Goal: Transaction & Acquisition: Purchase product/service

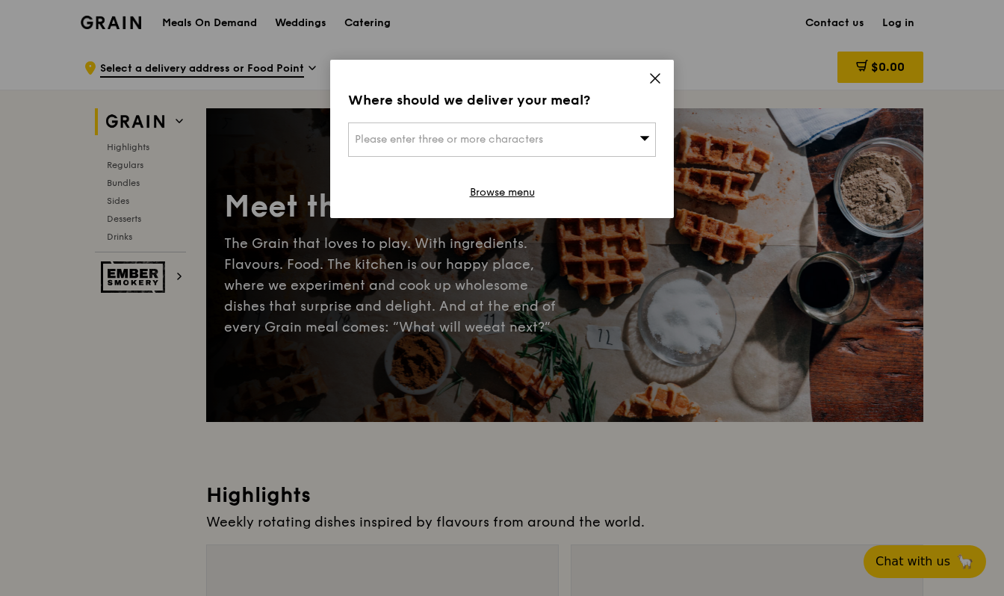
click at [624, 137] on div "Please enter three or more characters" at bounding box center [502, 139] width 308 height 34
click at [621, 139] on input "search" at bounding box center [502, 139] width 306 height 33
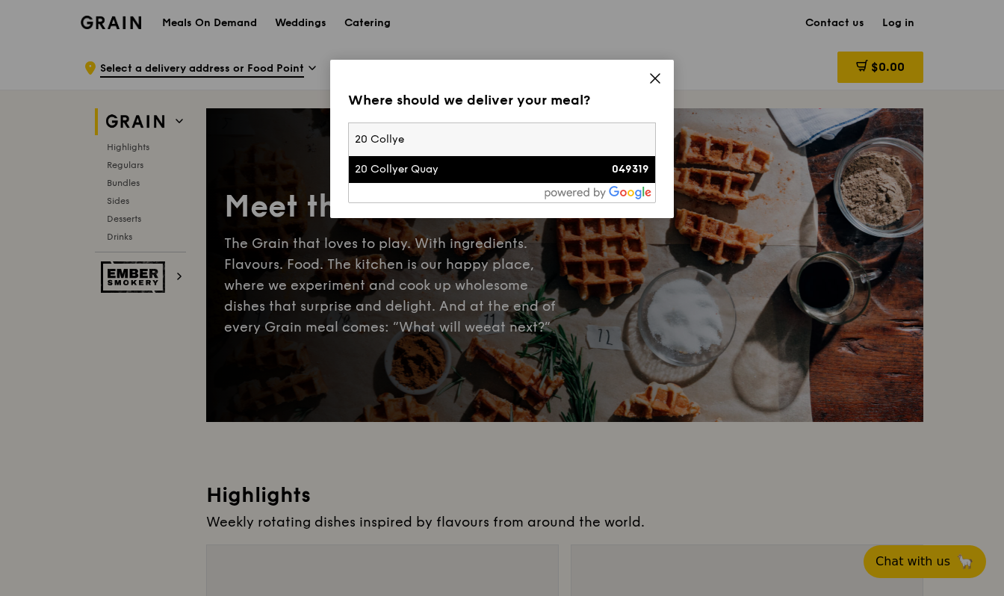
type input "20 Collye"
click at [488, 181] on li "20 Collyer Quay 049319" at bounding box center [502, 169] width 306 height 27
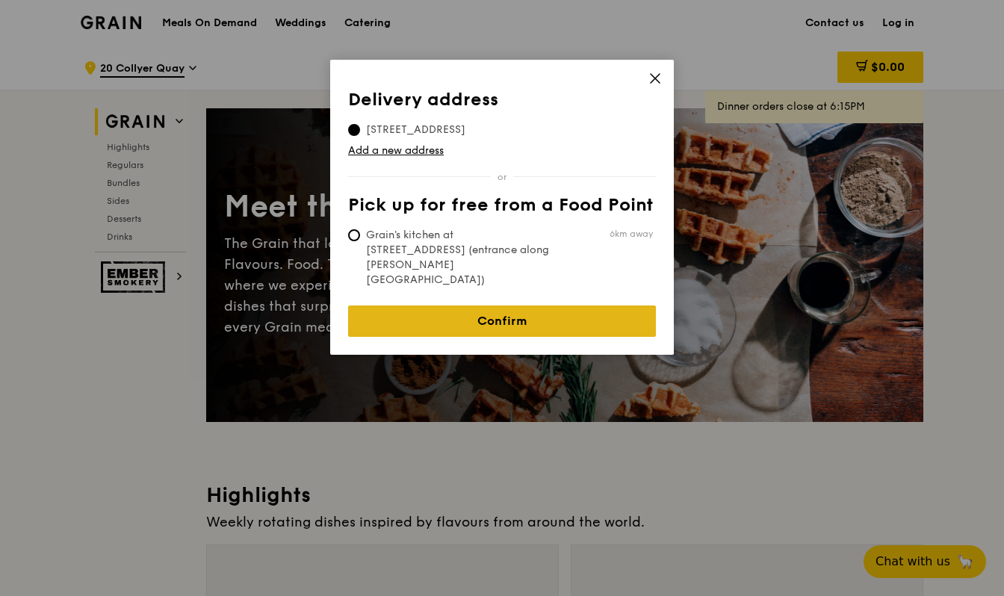
click at [615, 305] on link "Confirm" at bounding box center [502, 320] width 308 height 31
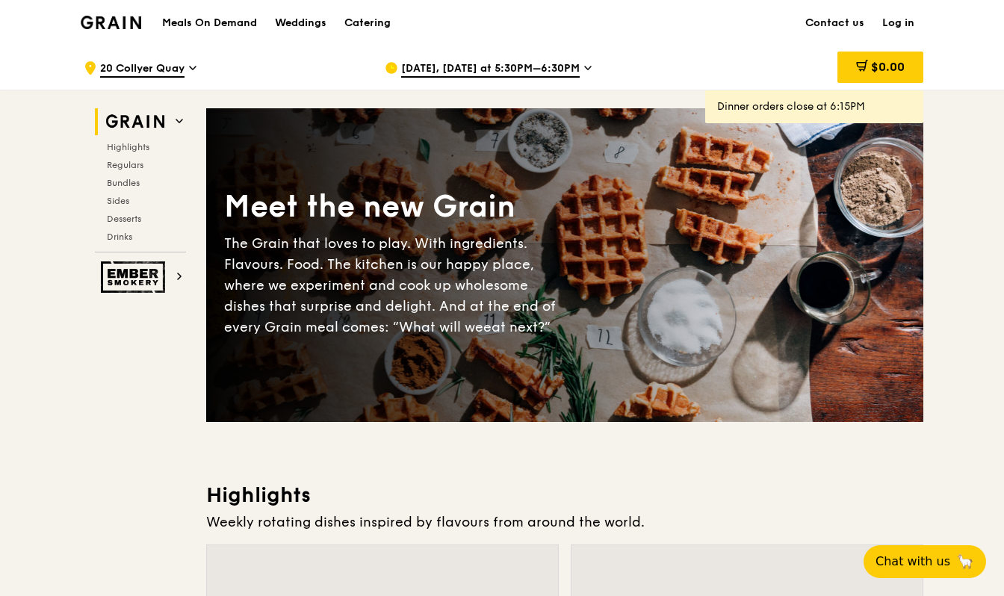
click at [562, 66] on span "[DATE], [DATE] at 5:30PM–6:30PM" at bounding box center [490, 69] width 178 height 16
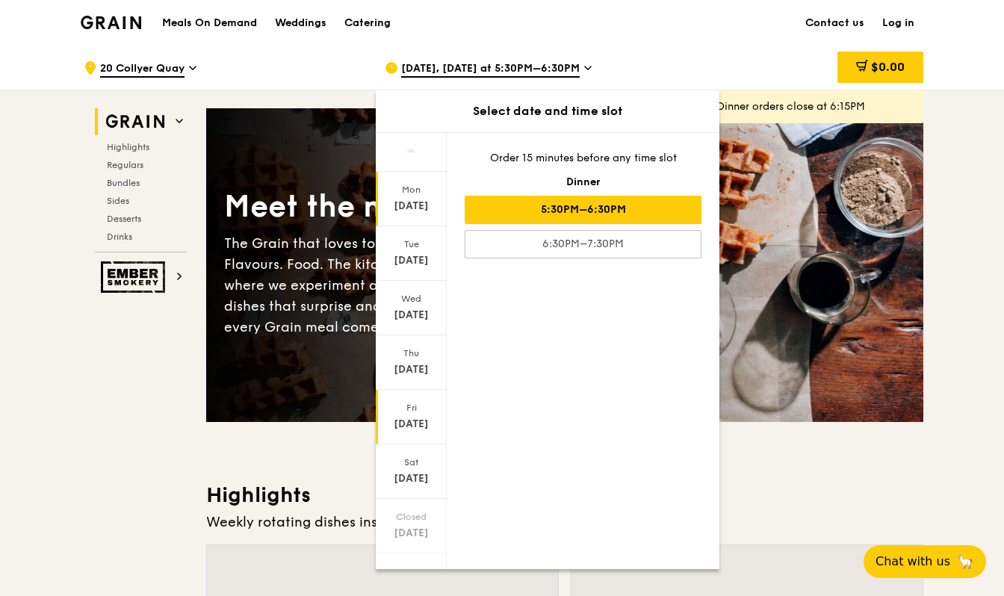
scroll to position [22, 0]
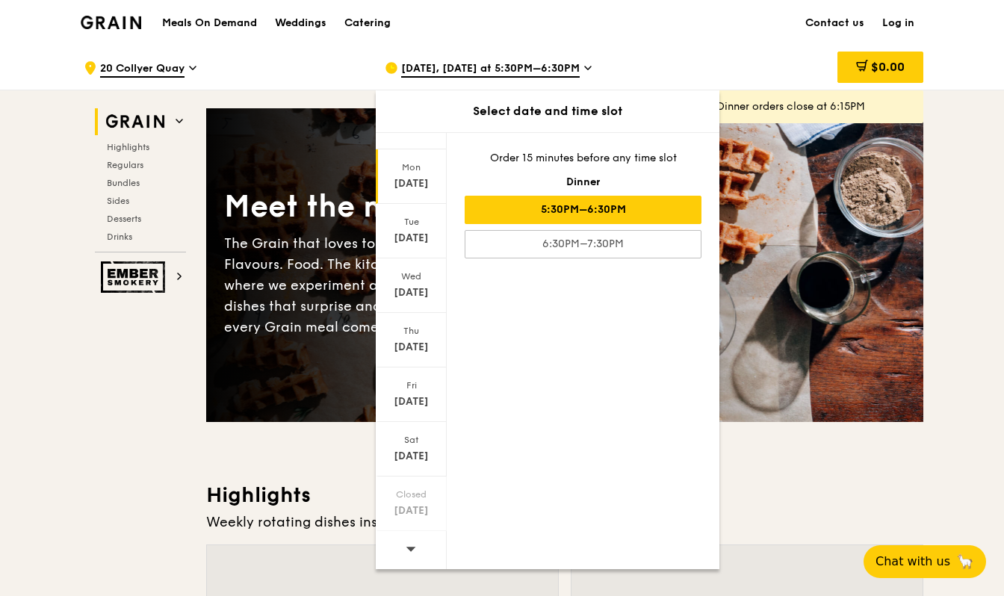
click at [408, 547] on icon at bounding box center [411, 549] width 10 height 4
click at [410, 550] on icon at bounding box center [411, 549] width 10 height 4
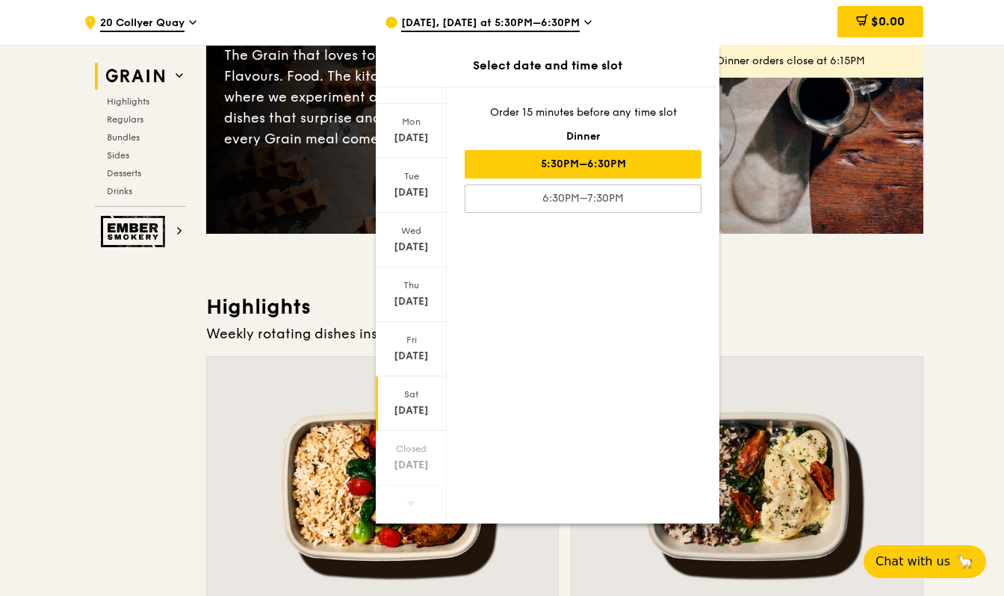
scroll to position [224, 0]
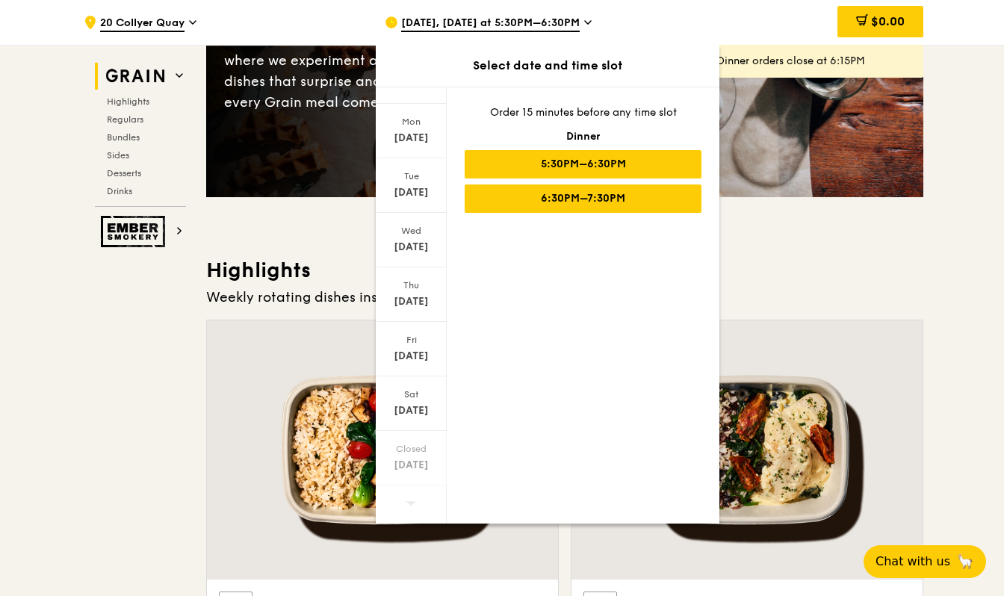
click at [594, 200] on div "6:30PM–7:30PM" at bounding box center [583, 198] width 237 height 28
click at [592, 158] on div "5:30PM–6:30PM" at bounding box center [583, 164] width 237 height 28
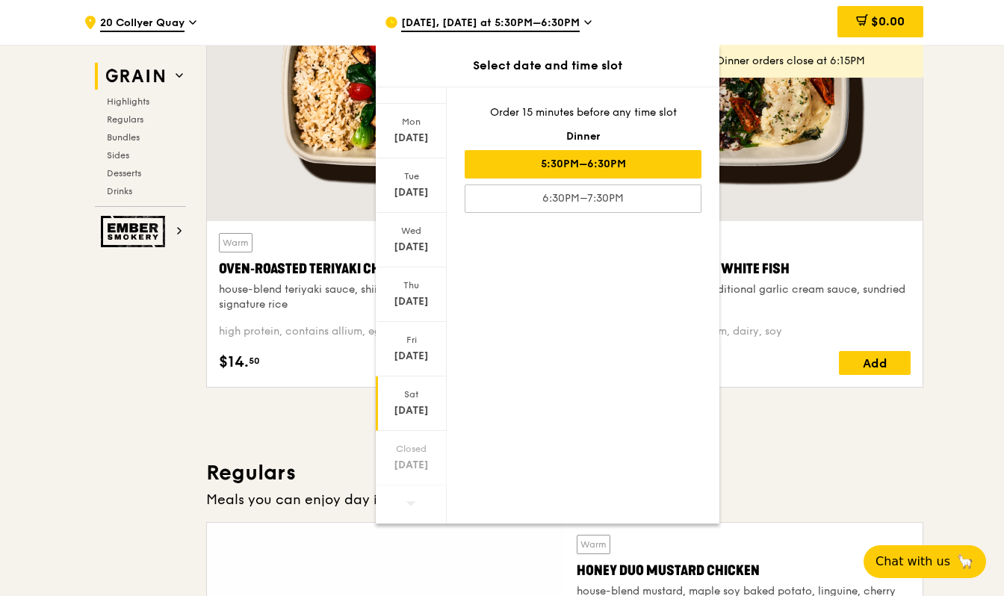
scroll to position [597, 0]
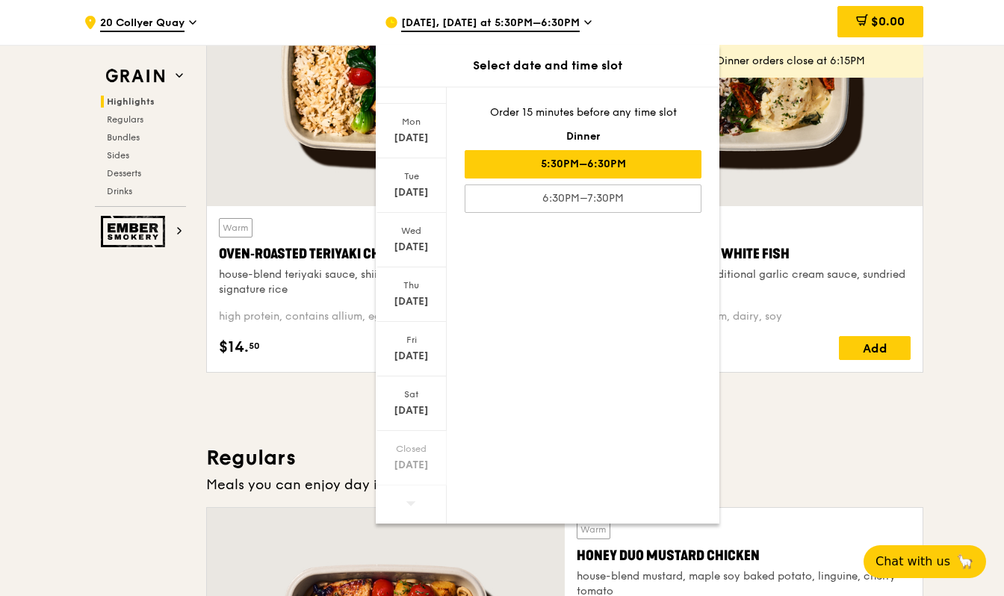
click at [575, 22] on span "[DATE], [DATE] at 5:30PM–6:30PM" at bounding box center [490, 24] width 178 height 16
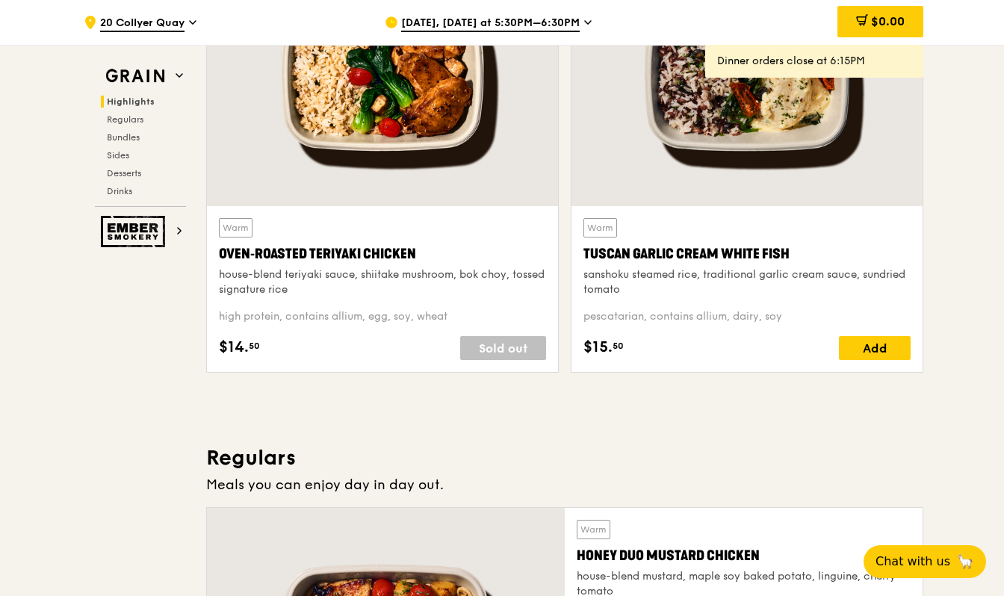
click at [575, 22] on span "[DATE], [DATE] at 5:30PM–6:30PM" at bounding box center [490, 24] width 178 height 16
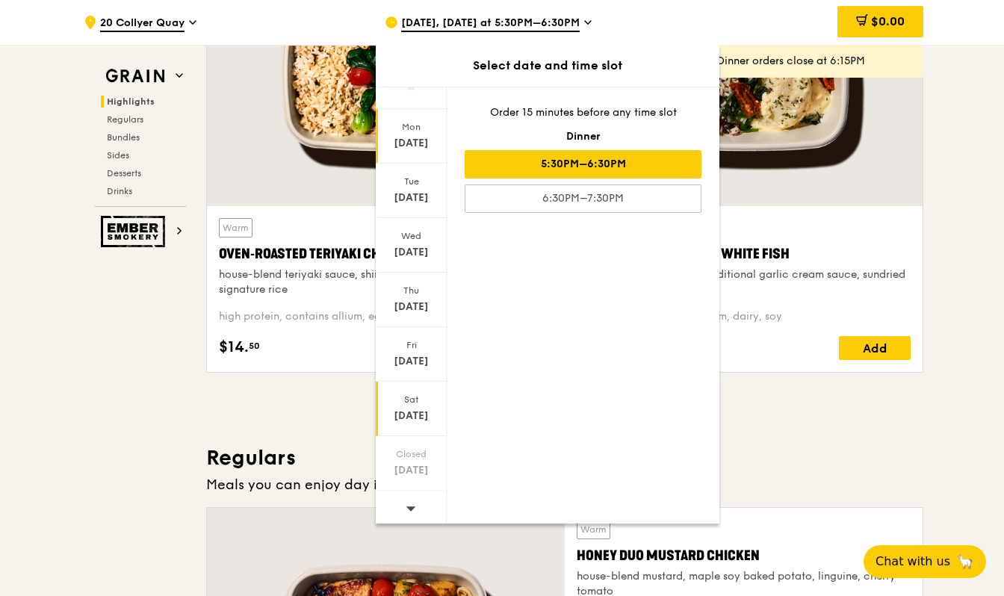
scroll to position [22, 0]
click at [410, 500] on icon at bounding box center [411, 502] width 10 height 11
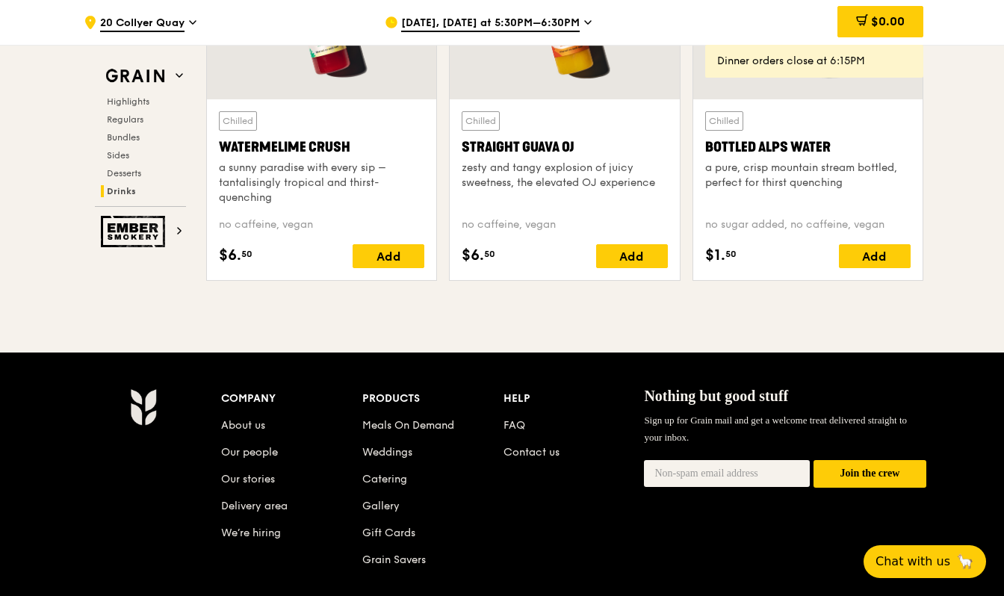
scroll to position [6230, 0]
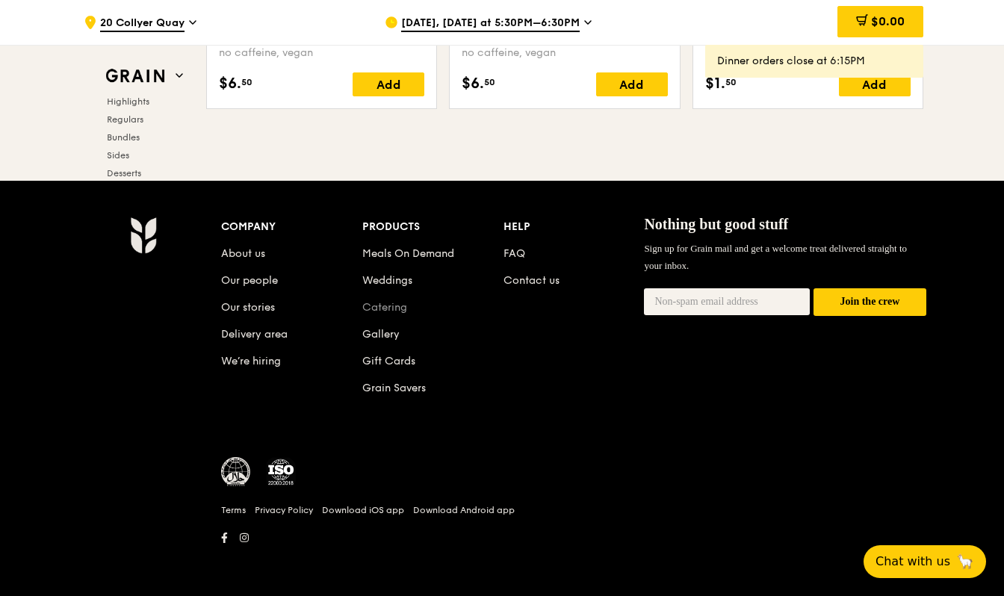
click at [398, 305] on link "Catering" at bounding box center [384, 307] width 45 height 13
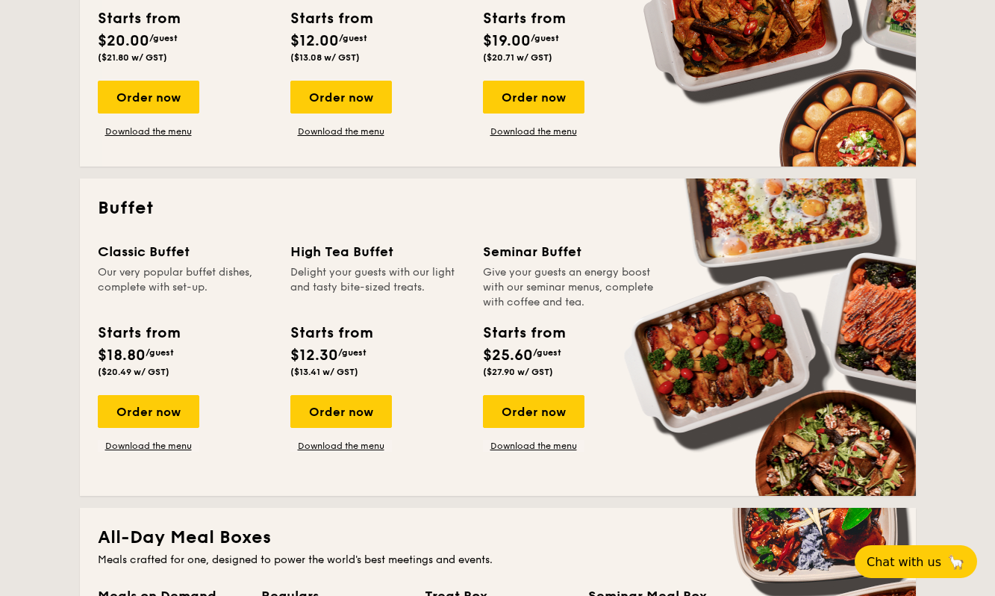
scroll to position [523, 0]
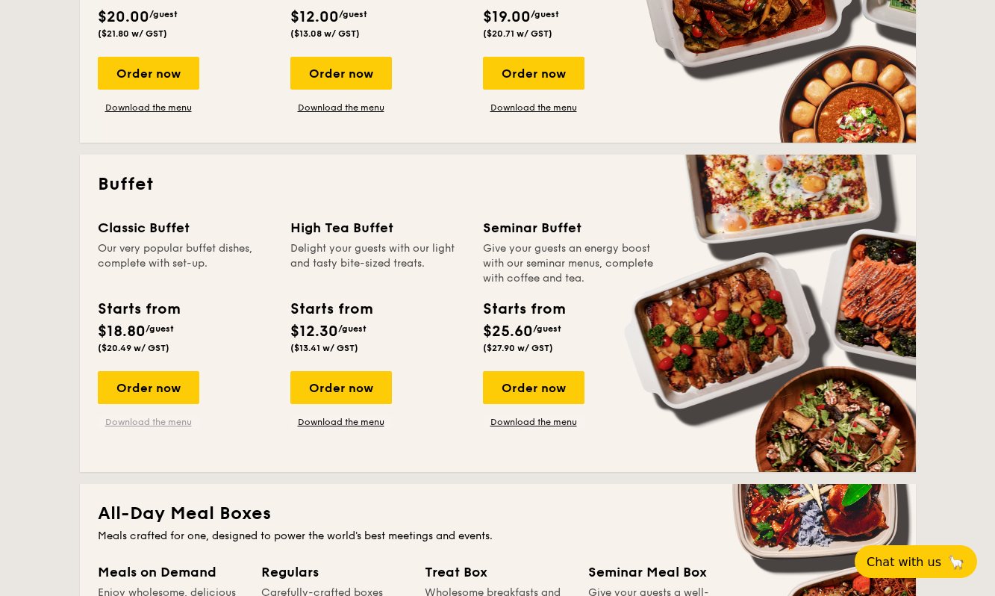
click at [167, 421] on link "Download the menu" at bounding box center [149, 422] width 102 height 12
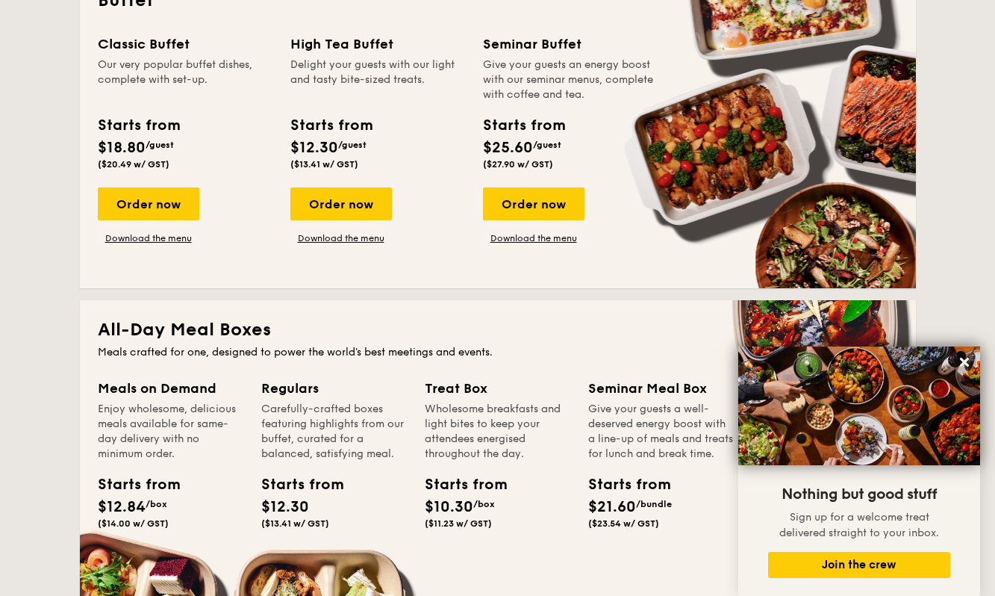
scroll to position [672, 0]
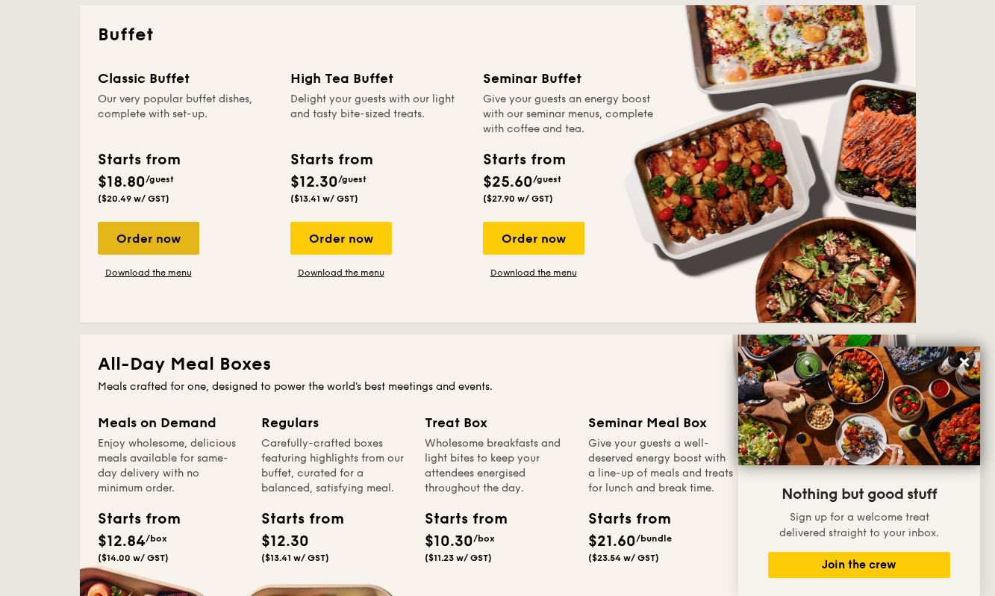
click at [191, 228] on div "Order now" at bounding box center [149, 238] width 102 height 33
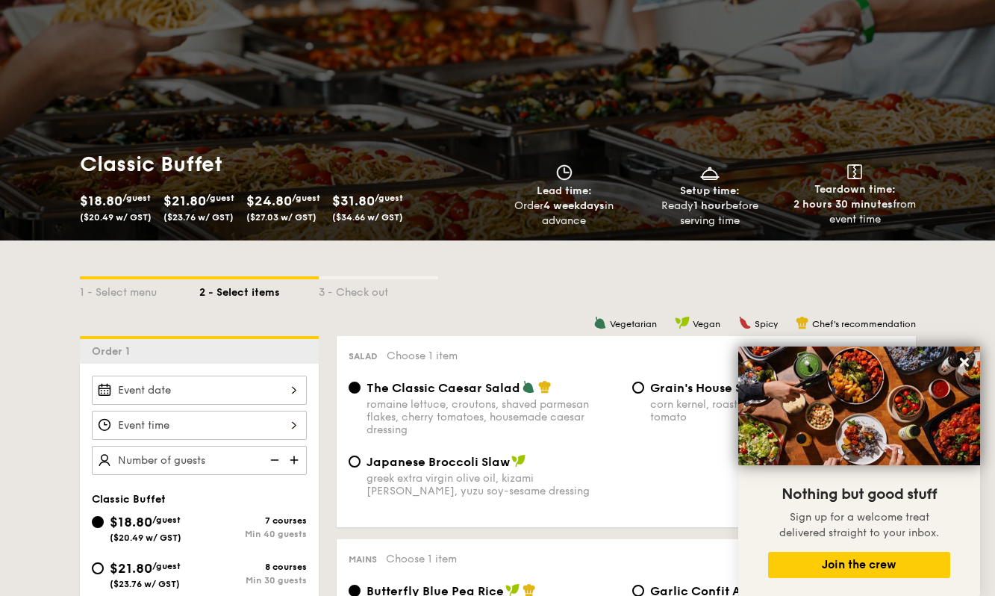
scroll to position [149, 0]
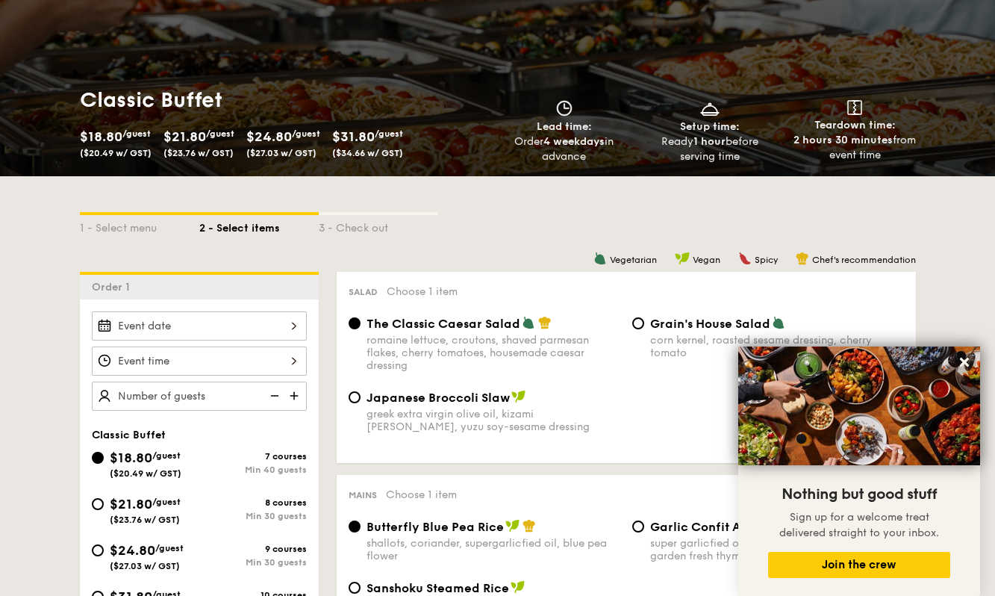
click at [256, 329] on div at bounding box center [199, 325] width 215 height 29
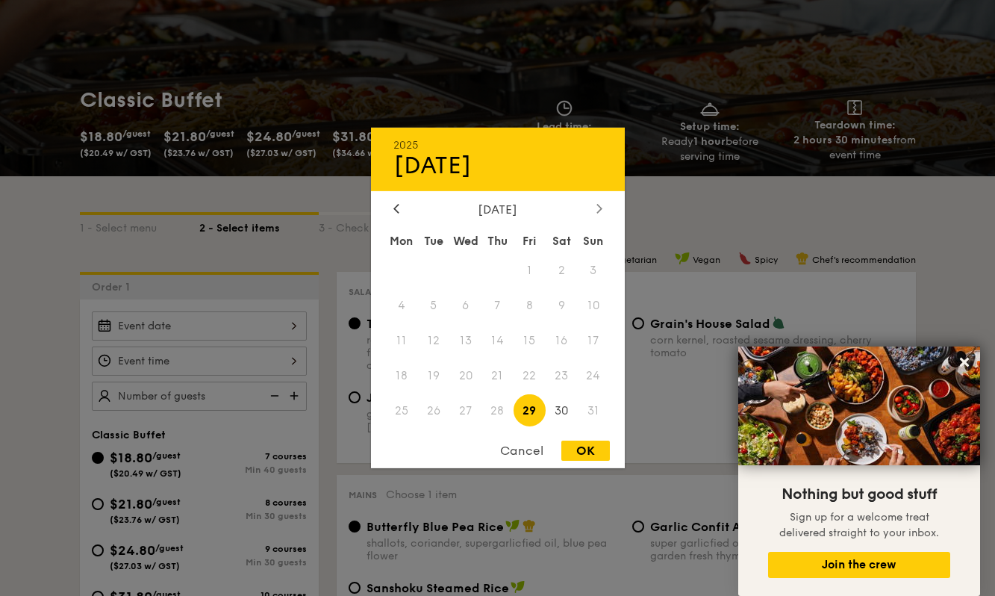
click at [600, 208] on icon at bounding box center [600, 208] width 6 height 10
click at [476, 305] on span "10" at bounding box center [466, 306] width 32 height 32
click at [583, 444] on div "OK" at bounding box center [586, 451] width 49 height 20
type input "Sep 10, 2025"
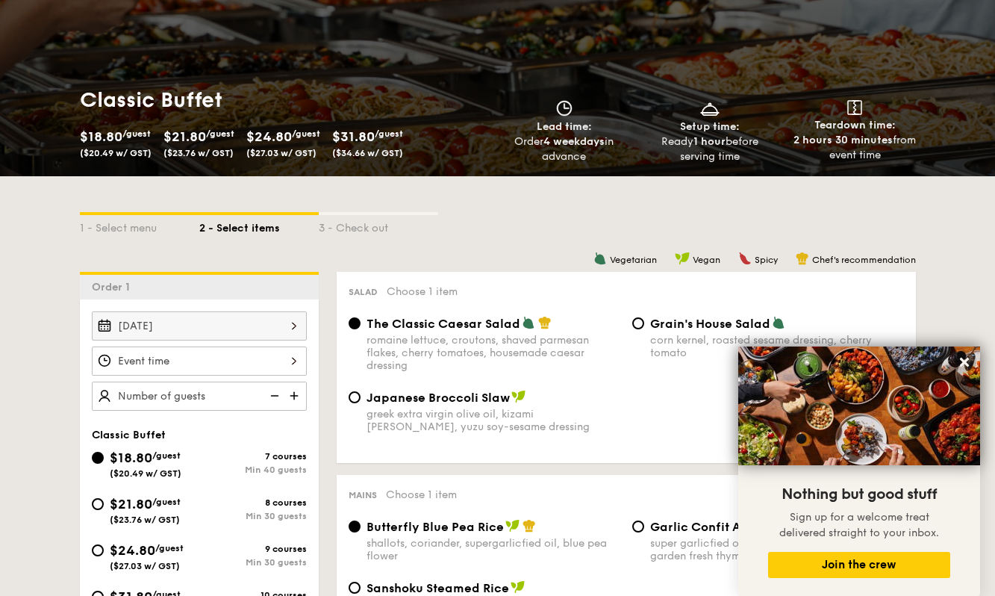
click at [247, 359] on div at bounding box center [199, 361] width 215 height 29
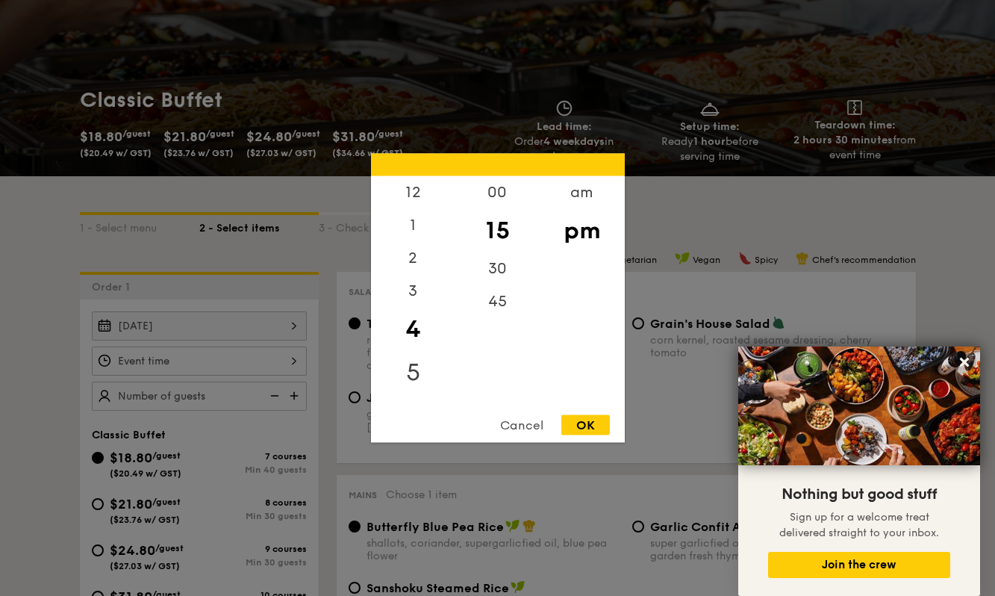
scroll to position [75, 0]
click at [420, 323] on div "6" at bounding box center [413, 330] width 84 height 43
click at [416, 281] on div "5" at bounding box center [413, 287] width 84 height 43
click at [506, 264] on div "30" at bounding box center [498, 273] width 84 height 43
click at [592, 429] on div "OK" at bounding box center [586, 425] width 49 height 20
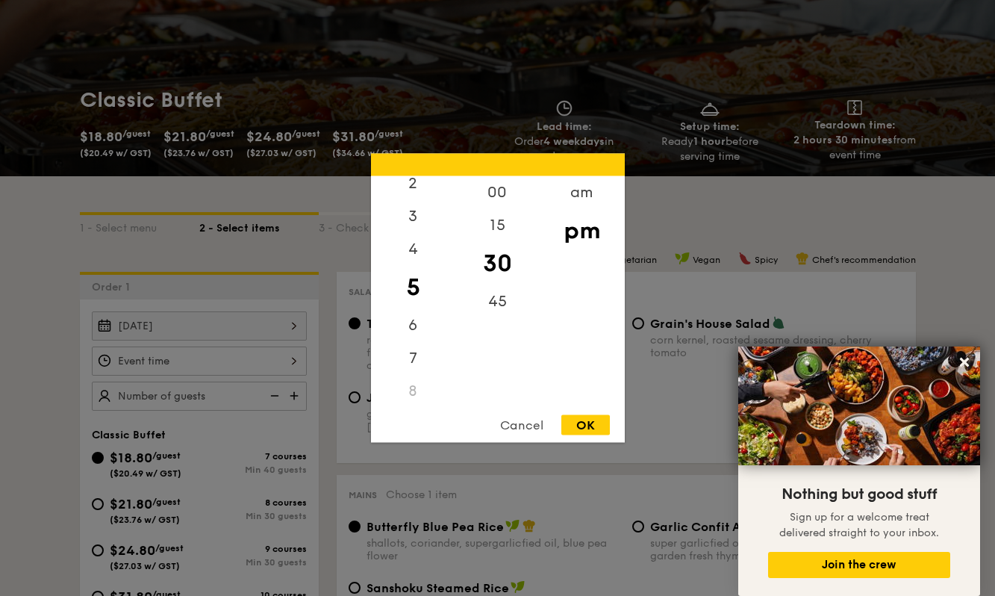
type input "5:30PM"
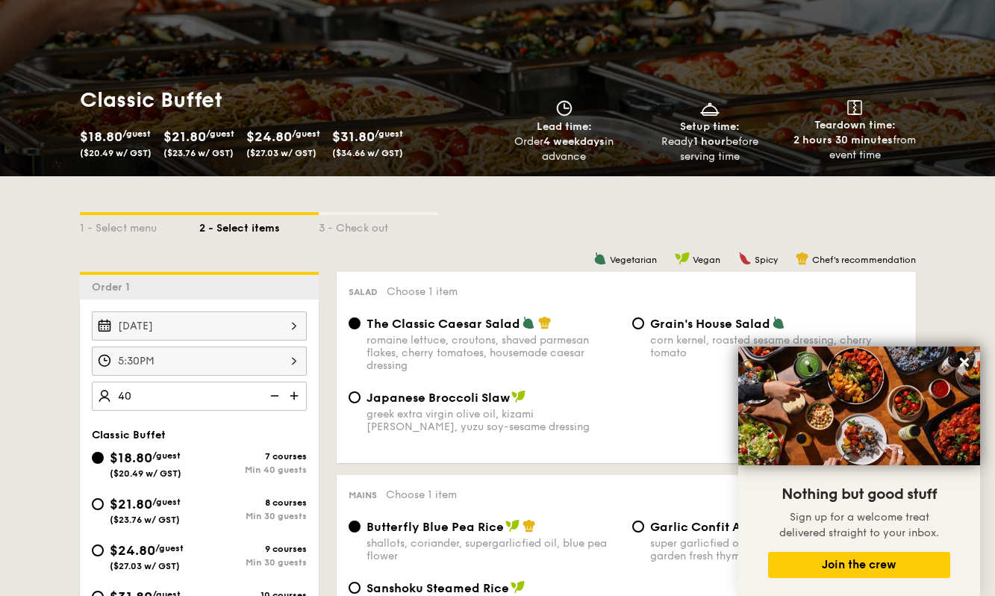
type input "40 guests"
click at [176, 459] on span "/guest" at bounding box center [166, 455] width 28 height 10
click at [104, 459] on input "$18.80 /guest ($20.49 w/ GST) 7 courses Min 40 guests" at bounding box center [98, 458] width 12 height 12
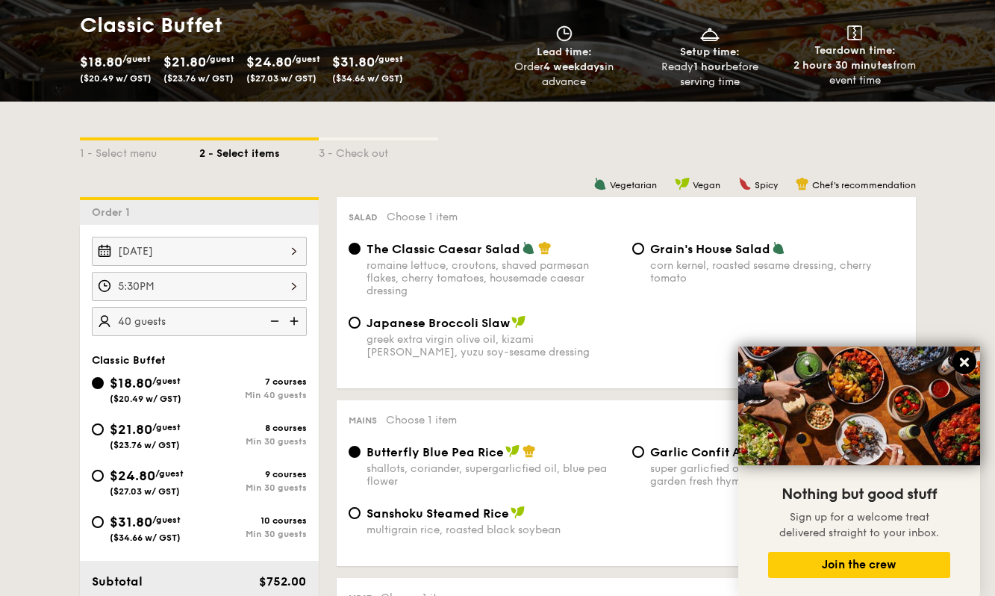
click at [964, 352] on button at bounding box center [965, 362] width 24 height 24
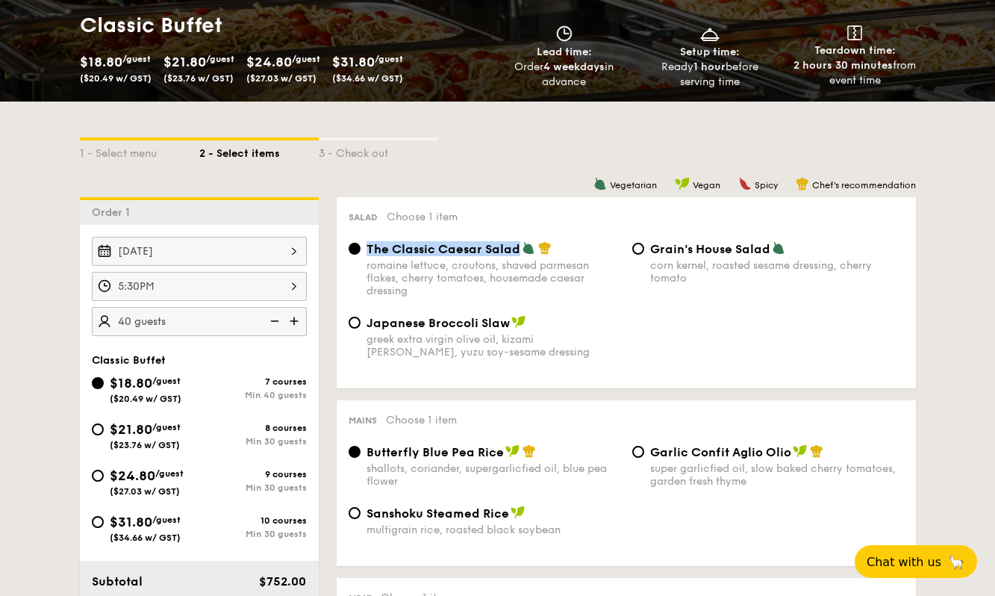
drag, startPoint x: 367, startPoint y: 245, endPoint x: 518, endPoint y: 252, distance: 151.0
click at [518, 252] on span "The Classic Caesar Salad" at bounding box center [444, 249] width 154 height 14
copy span "The Classic Caesar Salad"
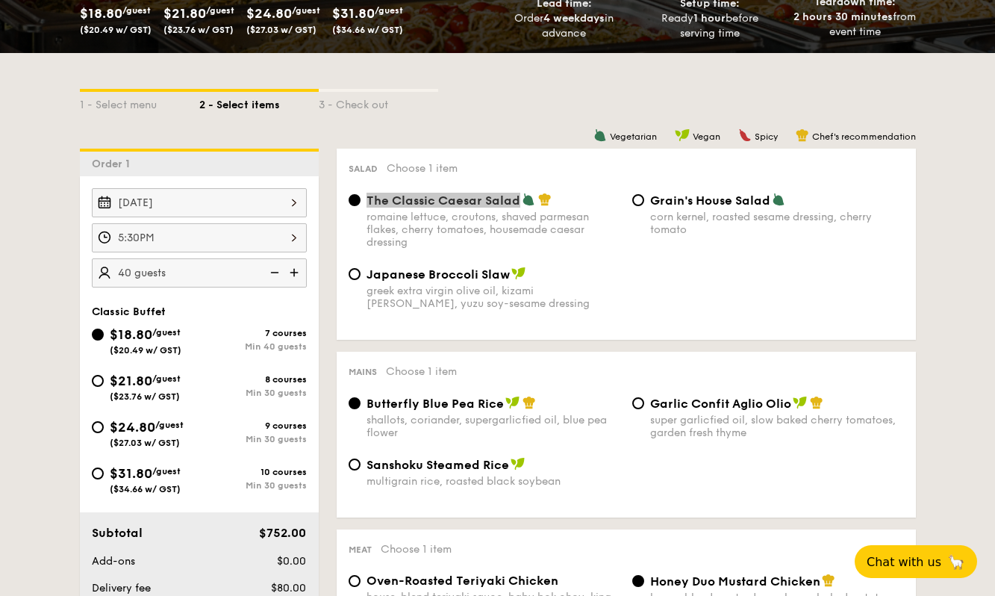
scroll to position [299, 0]
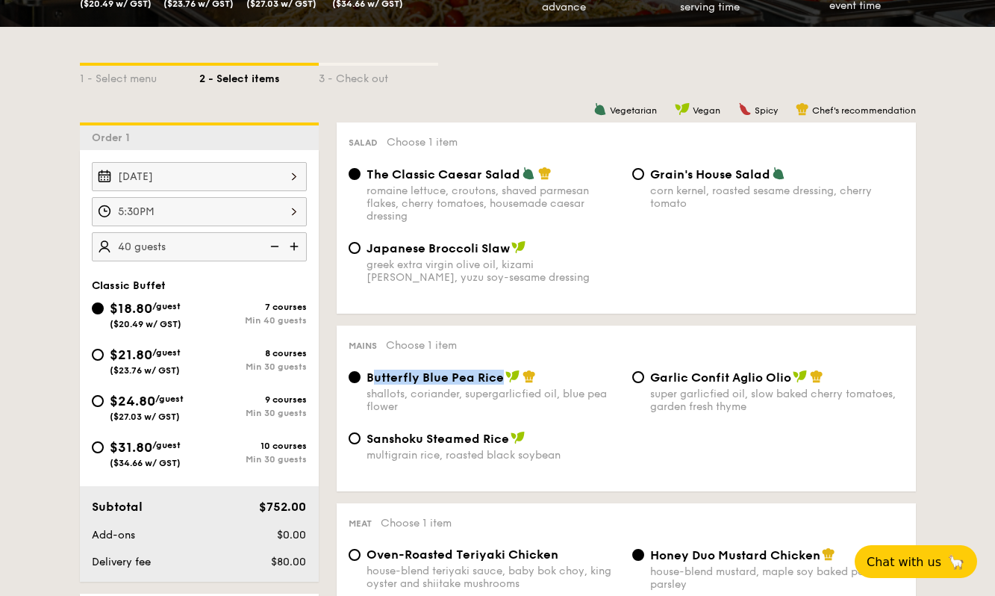
drag, startPoint x: 371, startPoint y: 379, endPoint x: 501, endPoint y: 379, distance: 129.9
click at [501, 379] on span "Butterfly Blue Pea Rice" at bounding box center [435, 377] width 137 height 14
copy span "utterfly Blue Pea Rice"
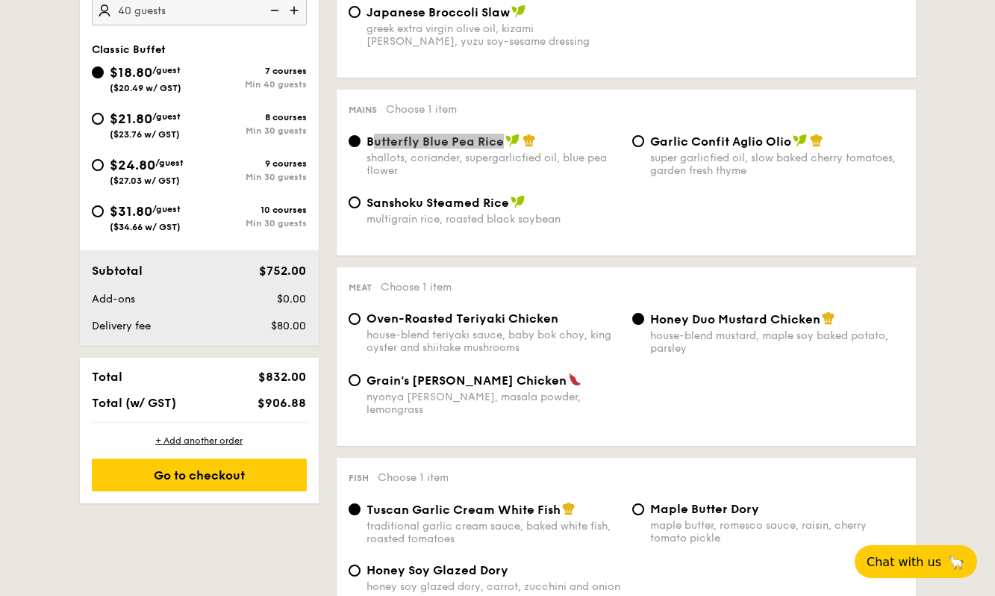
scroll to position [597, 0]
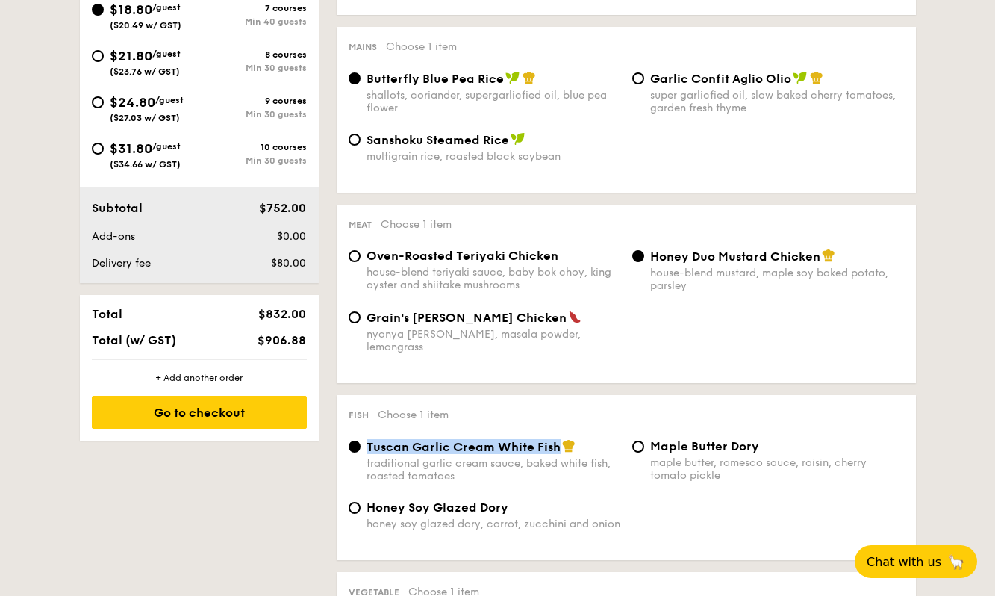
copy span "Tuscan Garlic Cream White Fish"
drag, startPoint x: 369, startPoint y: 430, endPoint x: 559, endPoint y: 433, distance: 190.5
click at [559, 439] on div "Tuscan Garlic Cream White Fish" at bounding box center [494, 446] width 254 height 15
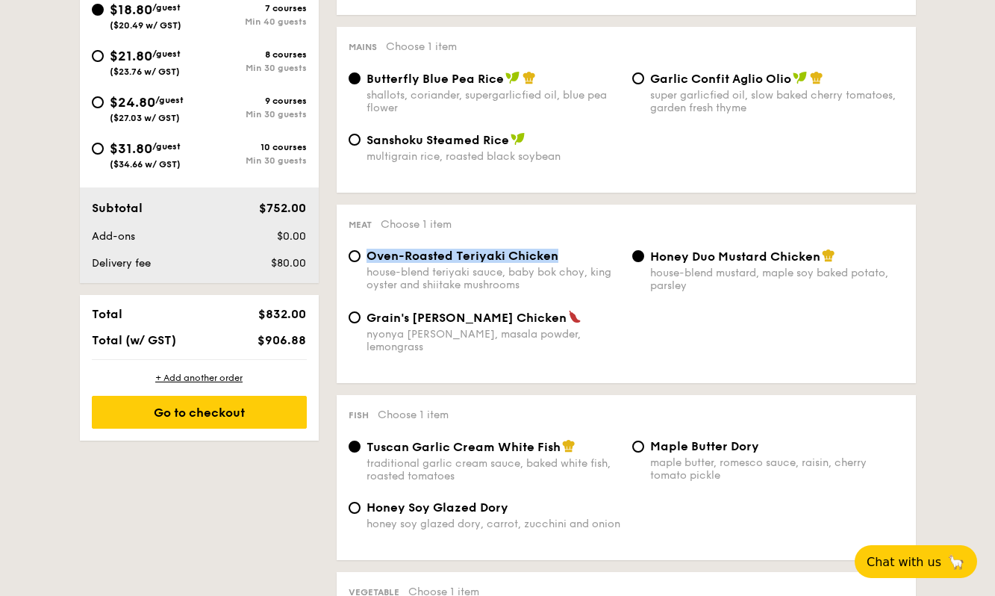
drag, startPoint x: 368, startPoint y: 255, endPoint x: 557, endPoint y: 256, distance: 188.9
click at [557, 256] on div "Oven-Roasted Teriyaki Chicken" at bounding box center [494, 256] width 254 height 14
copy span "Oven-Roasted Teriyaki Chicken"
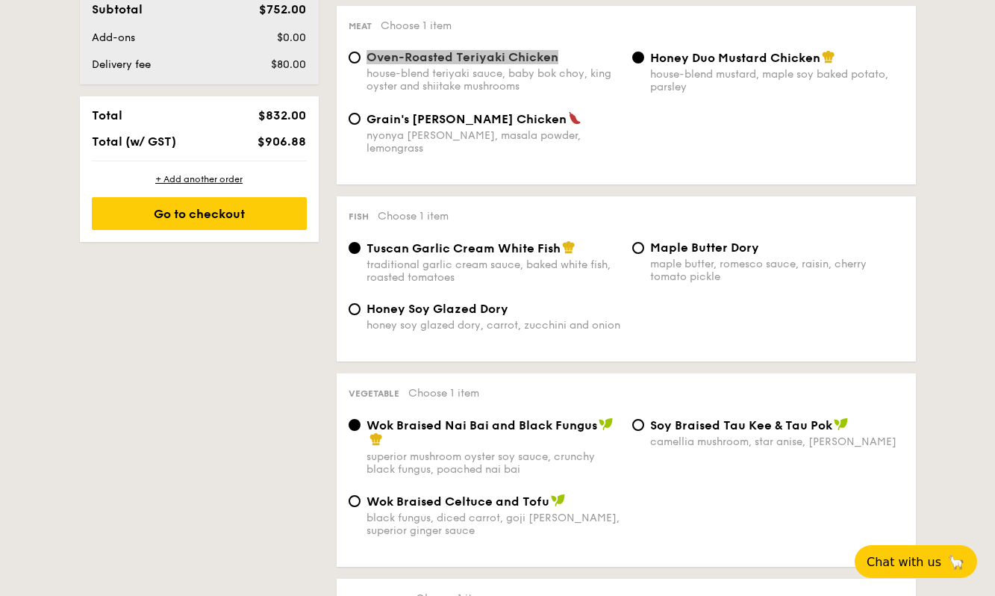
scroll to position [821, 0]
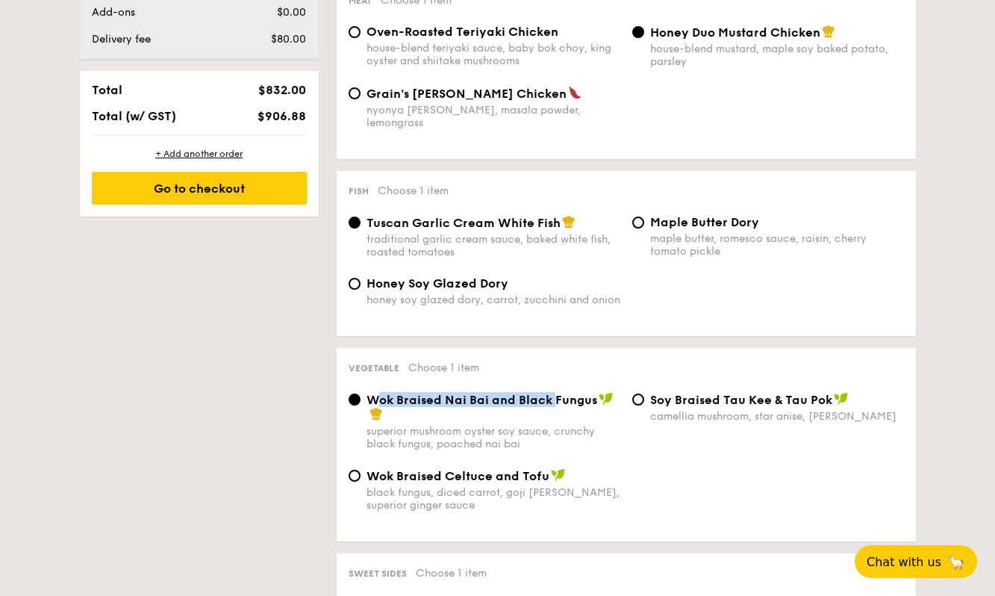
drag, startPoint x: 383, startPoint y: 383, endPoint x: 554, endPoint y: 380, distance: 171.0
click at [554, 393] on span "Wok Braised Nai Bai and Black Fungus" at bounding box center [482, 400] width 231 height 14
click at [551, 393] on span "Wok Braised Nai Bai and Black Fungus" at bounding box center [482, 400] width 231 height 14
click at [361, 394] on input "Wok Braised Nai Bai and Black Fungus superior mushroom oyster soy sauce, crunch…" at bounding box center [355, 400] width 12 height 12
drag, startPoint x: 370, startPoint y: 380, endPoint x: 582, endPoint y: 376, distance: 212.1
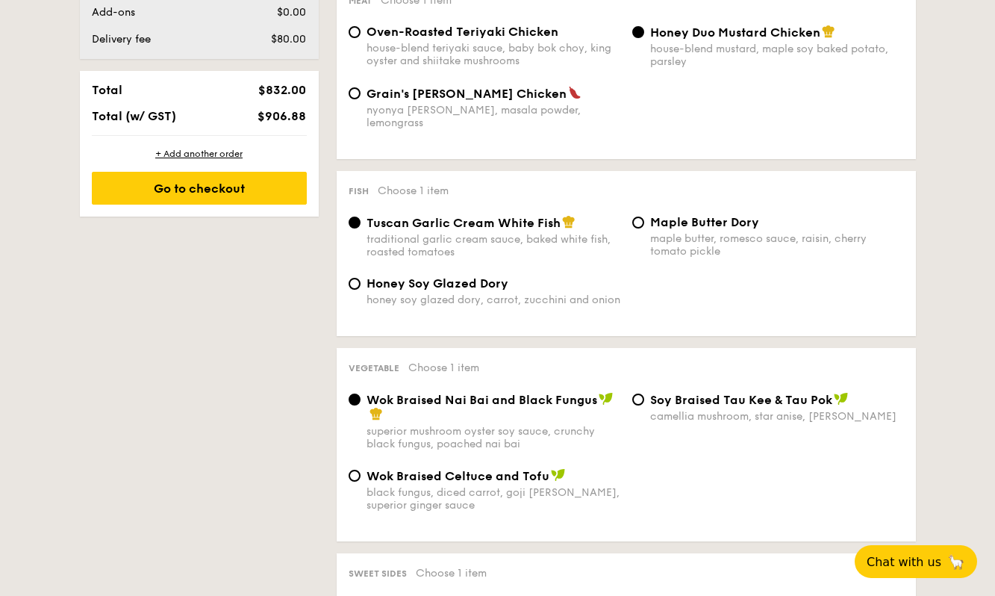
click at [582, 376] on div "Vegetable Choose 1 item Wok Braised Nai Bai and Black Fungus superior mushroom …" at bounding box center [627, 444] width 580 height 193
drag, startPoint x: 652, startPoint y: 382, endPoint x: 726, endPoint y: 383, distance: 73.9
click at [726, 393] on span "⁠Soy Braised Tau Kee & Tau Pok" at bounding box center [741, 400] width 182 height 14
drag, startPoint x: 370, startPoint y: 385, endPoint x: 594, endPoint y: 385, distance: 224.0
click at [594, 393] on span "Wok Braised Nai Bai and Black Fungus" at bounding box center [482, 400] width 231 height 14
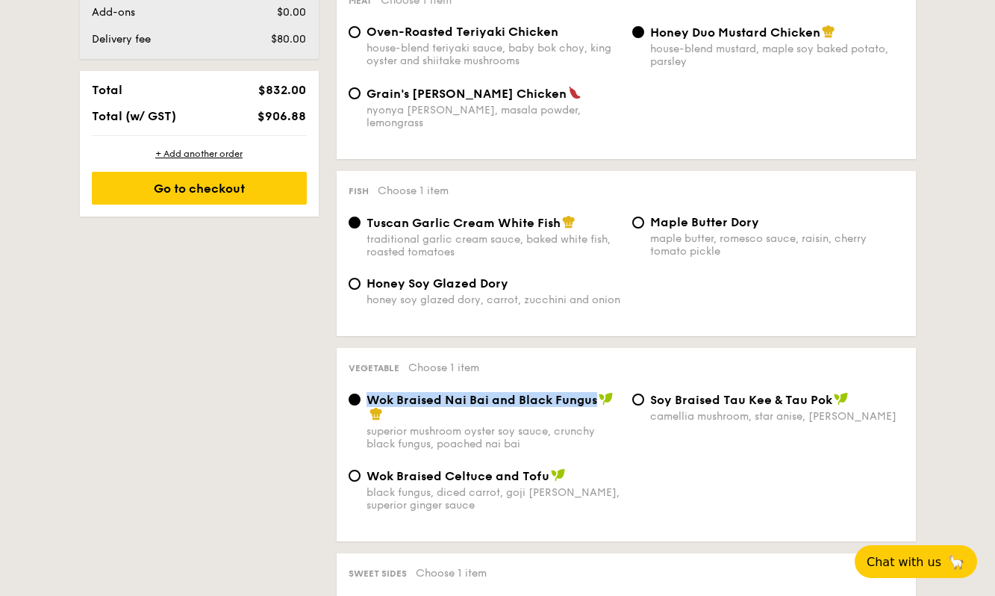
copy span "Wok Braised Nai Bai and Black Fungus"
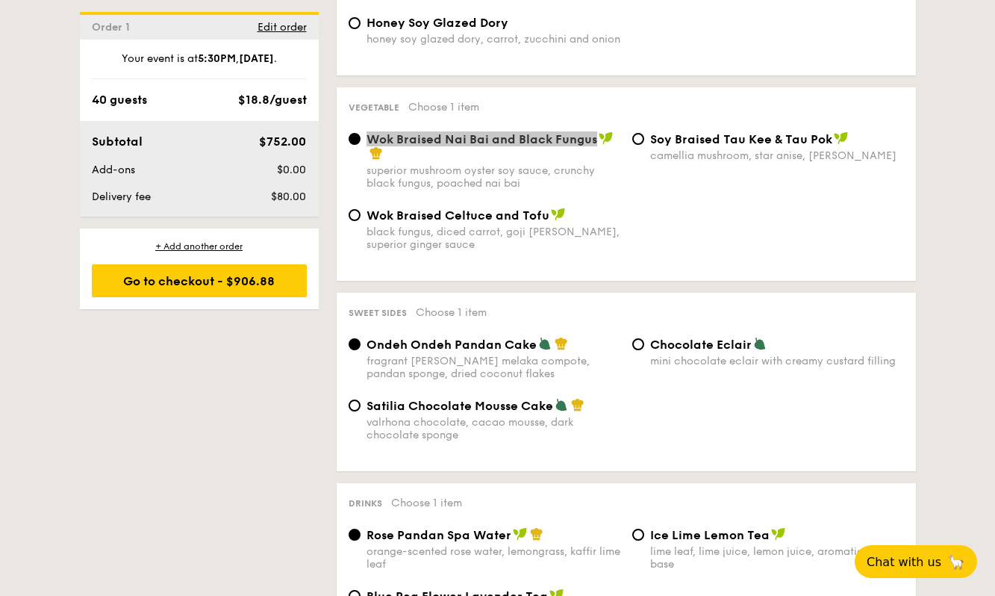
scroll to position [1155, 0]
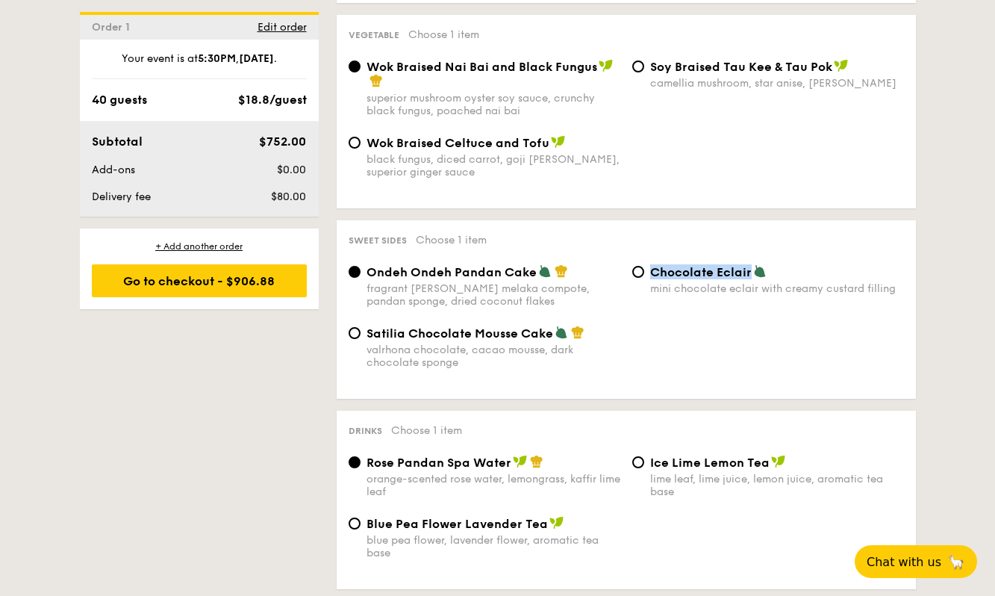
drag, startPoint x: 653, startPoint y: 255, endPoint x: 751, endPoint y: 258, distance: 97.9
click at [751, 264] on div "Chocolate Eclair" at bounding box center [777, 271] width 254 height 15
copy span "Chocolate Eclair"
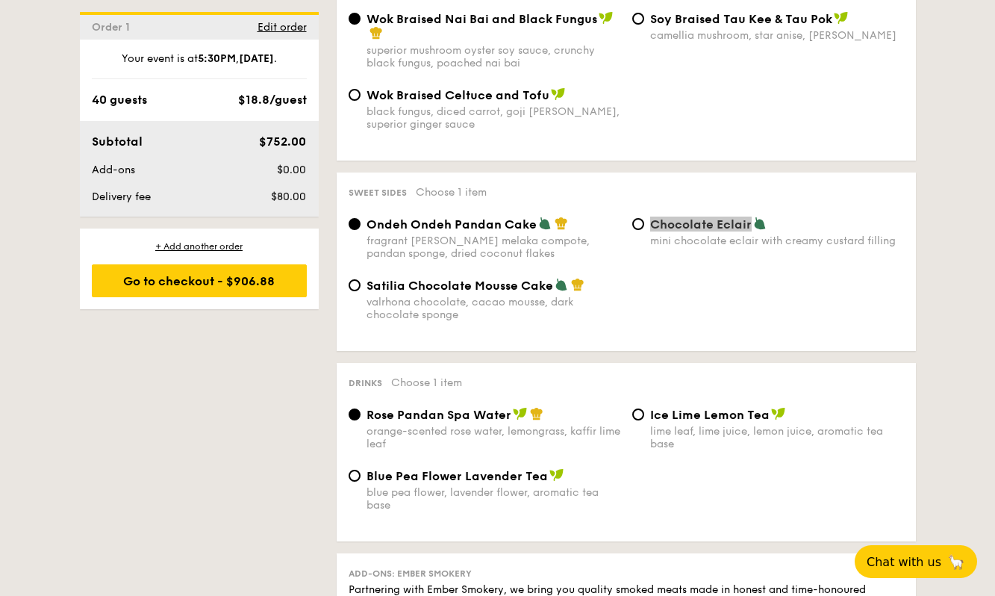
scroll to position [1229, 0]
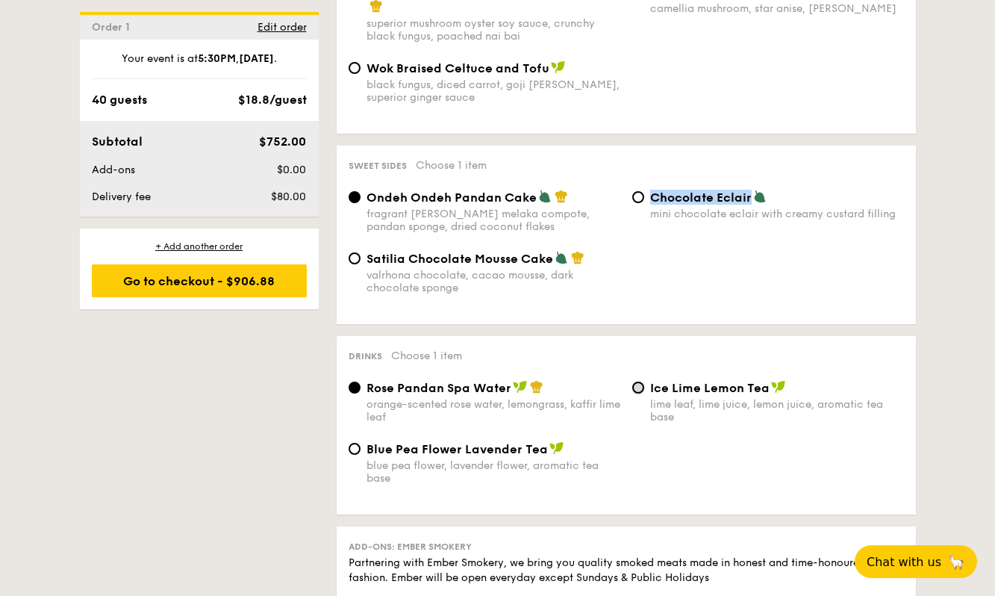
click at [635, 382] on input "Ice Lime Lemon Tea lime leaf, lime juice, lemon juice, aromatic tea base" at bounding box center [639, 388] width 12 height 12
radio input "true"
drag, startPoint x: 653, startPoint y: 374, endPoint x: 717, endPoint y: 374, distance: 64.2
click at [717, 381] on span "Ice Lime Lemon Tea" at bounding box center [709, 388] width 119 height 14
click at [718, 381] on span "Ice Lime Lemon Tea" at bounding box center [709, 388] width 119 height 14
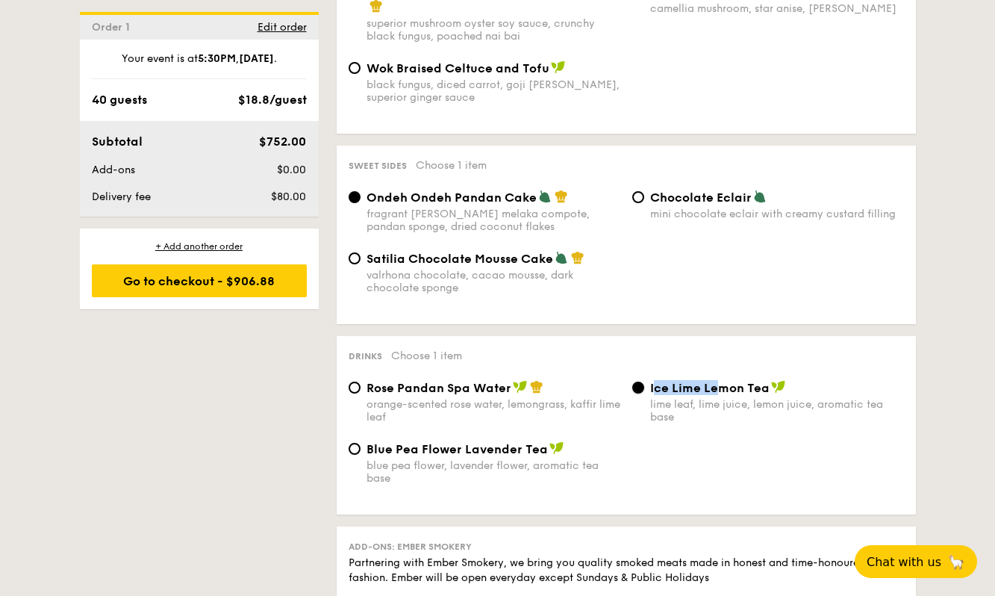
click at [644, 382] on input "Ice Lime Lemon Tea lime leaf, lime juice, lemon juice, aromatic tea base" at bounding box center [639, 388] width 12 height 12
click at [695, 381] on span "Ice Lime Lemon Tea" at bounding box center [709, 388] width 119 height 14
drag, startPoint x: 650, startPoint y: 373, endPoint x: 769, endPoint y: 376, distance: 119.5
click at [769, 380] on div "Ice Lime Lemon Tea" at bounding box center [777, 387] width 254 height 15
click at [555, 398] on div "orange-scented rose water, lemongrass, kaffir lime leaf" at bounding box center [494, 410] width 254 height 25
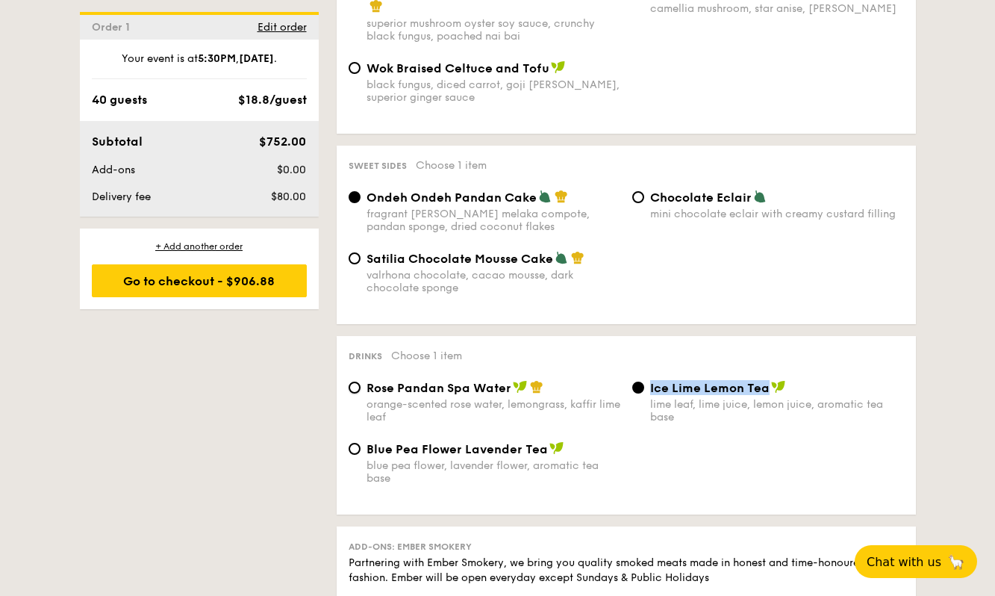
click at [361, 391] on input "Rose Pandan Spa Water orange-scented rose water, lemongrass, kaffir lime leaf" at bounding box center [355, 388] width 12 height 12
radio input "true"
drag, startPoint x: 650, startPoint y: 376, endPoint x: 767, endPoint y: 379, distance: 116.5
click at [767, 381] on span "Ice Lime Lemon Tea" at bounding box center [709, 388] width 119 height 14
copy span "Ice Lime Lemon Tea"
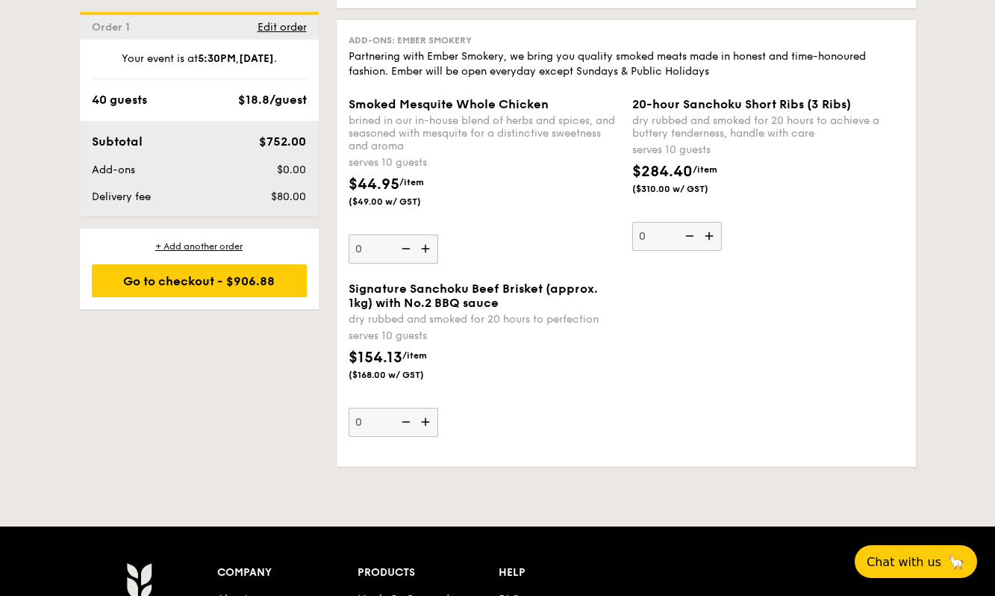
scroll to position [1827, 0]
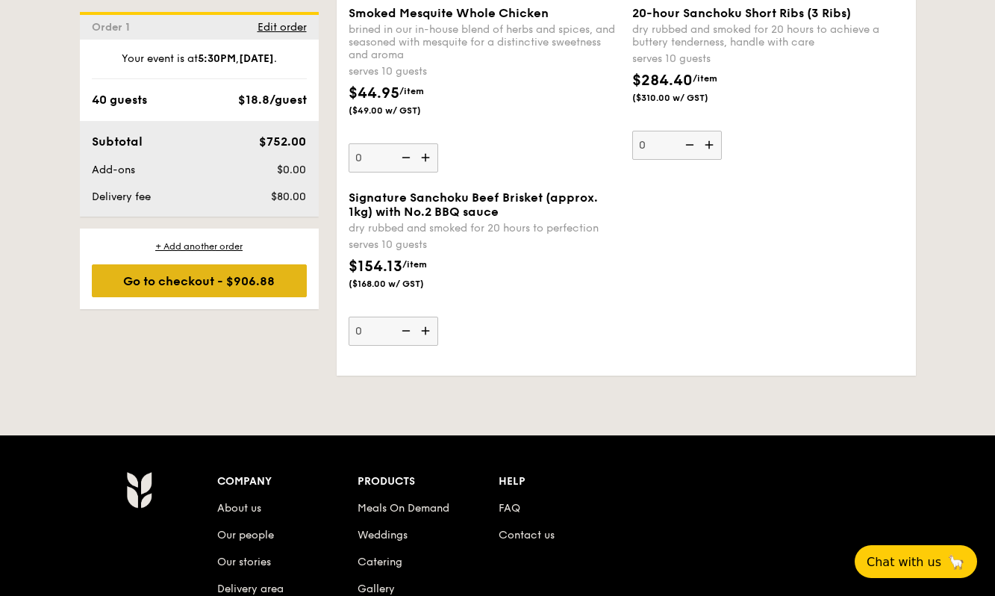
click at [249, 295] on div "Go to checkout - $906.88" at bounding box center [199, 280] width 215 height 33
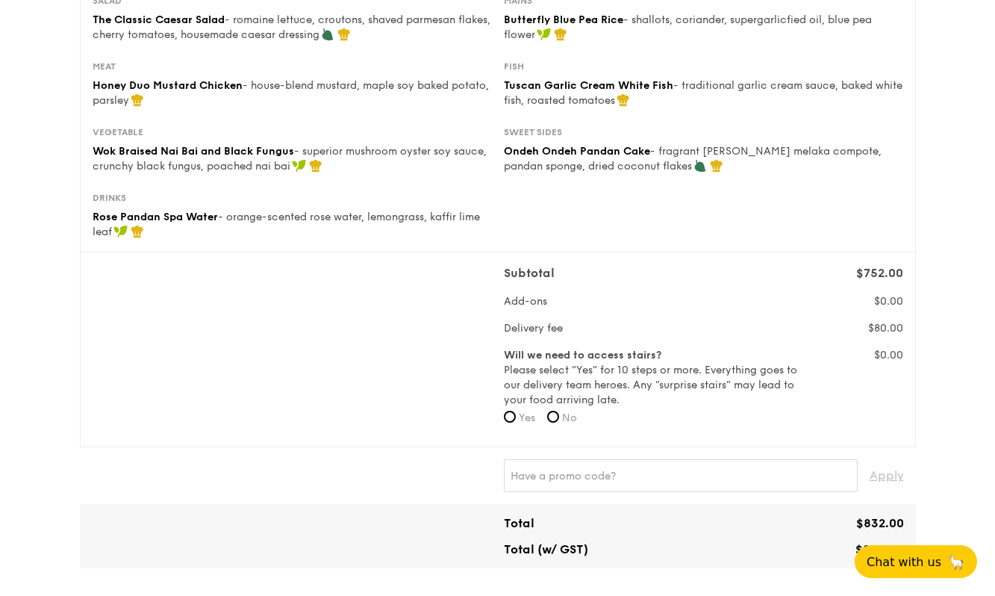
scroll to position [315, 0]
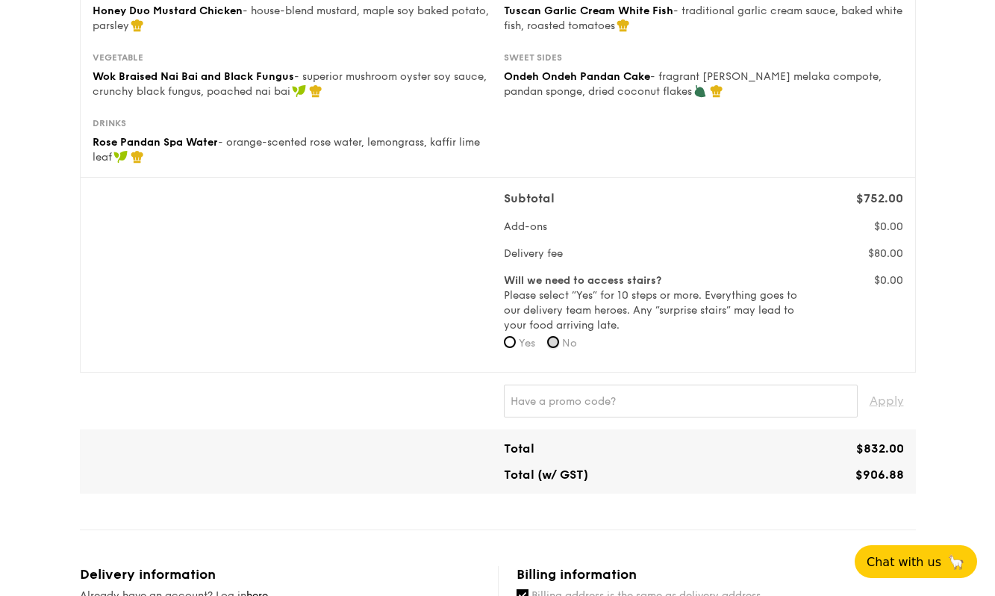
click at [559, 344] on input "No" at bounding box center [553, 342] width 12 height 12
radio input "true"
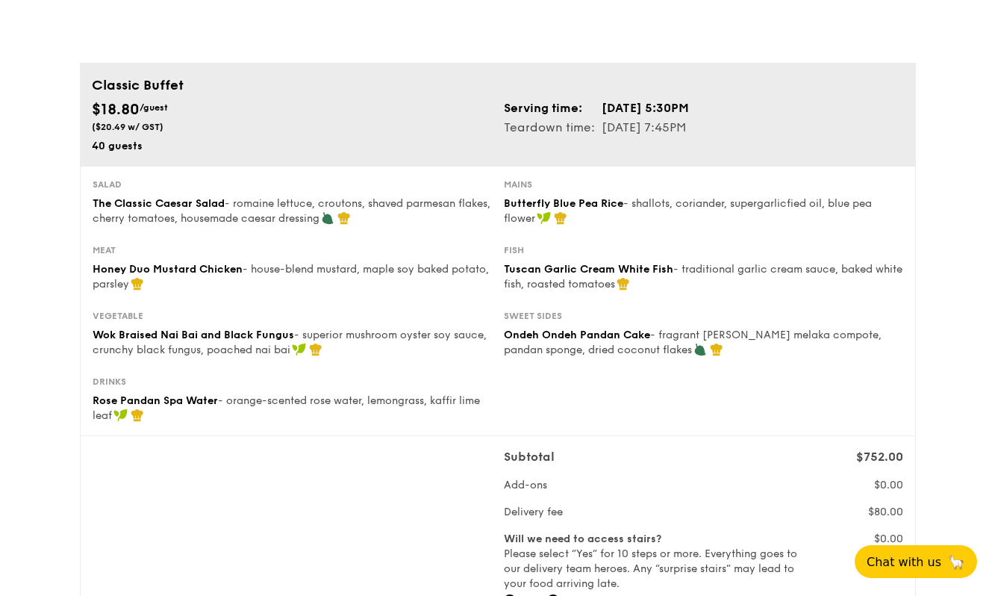
scroll to position [0, 0]
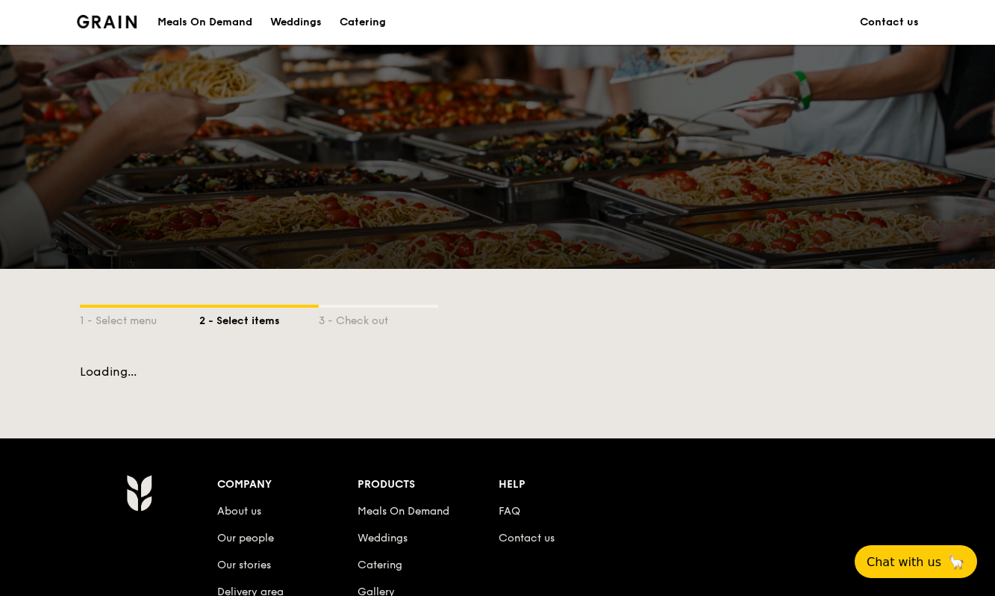
scroll to position [258, 0]
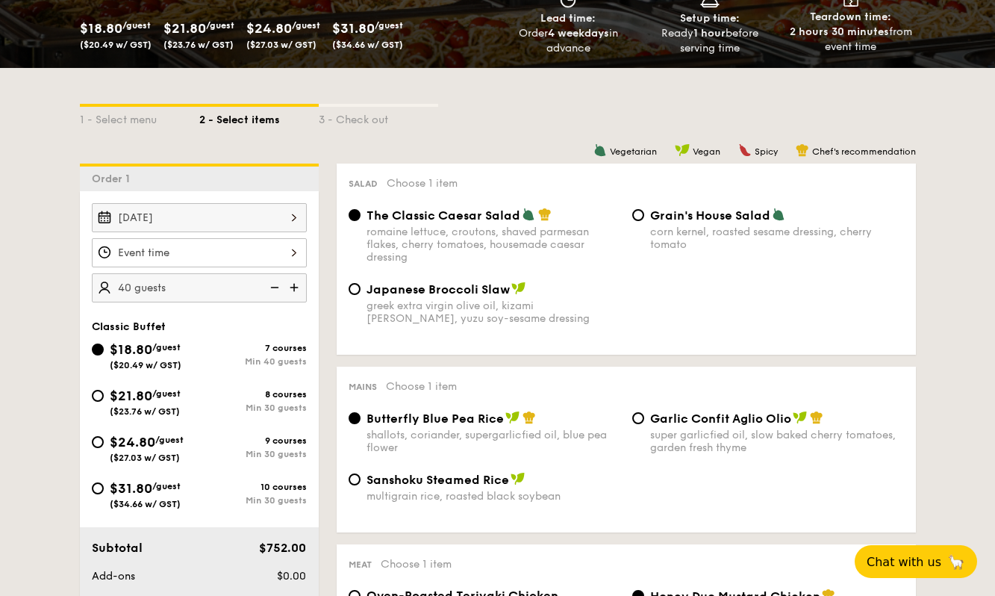
click at [279, 288] on img at bounding box center [273, 287] width 22 height 28
click at [288, 288] on img at bounding box center [296, 287] width 22 height 28
click at [273, 291] on img at bounding box center [273, 287] width 22 height 28
type input "40 guests"
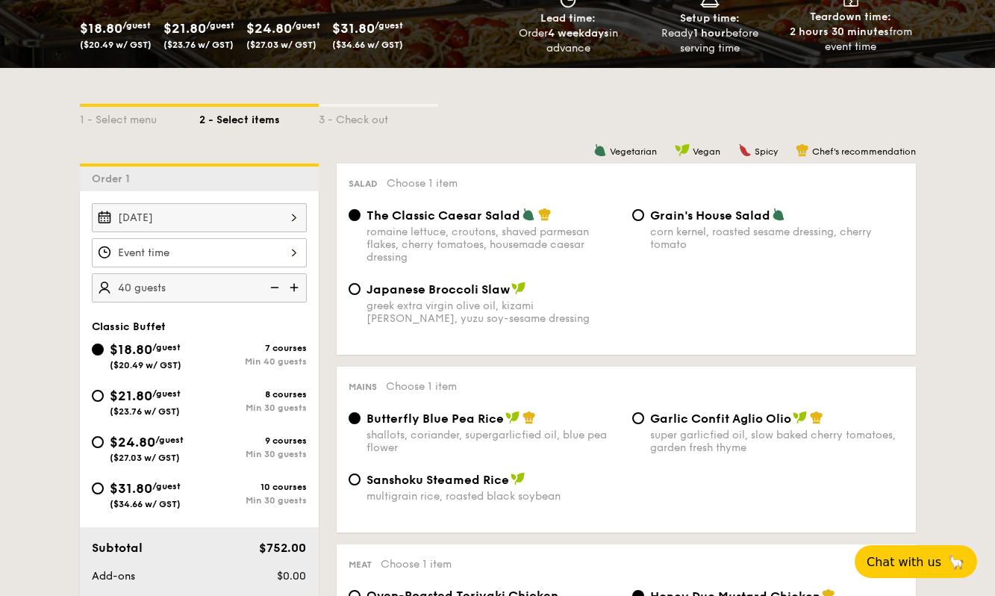
click at [275, 291] on img at bounding box center [273, 287] width 22 height 28
click at [277, 291] on img at bounding box center [273, 287] width 22 height 28
click at [92, 397] on input "$21.80 /guest ($23.76 w/ GST) 8 courses Min 30 guests" at bounding box center [98, 396] width 12 height 12
radio input "true"
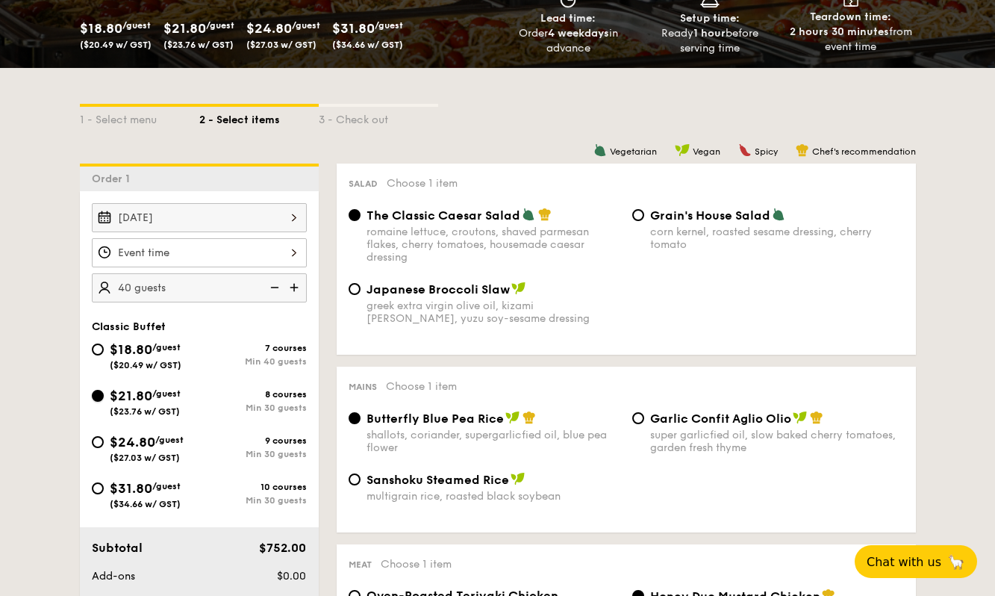
radio input "true"
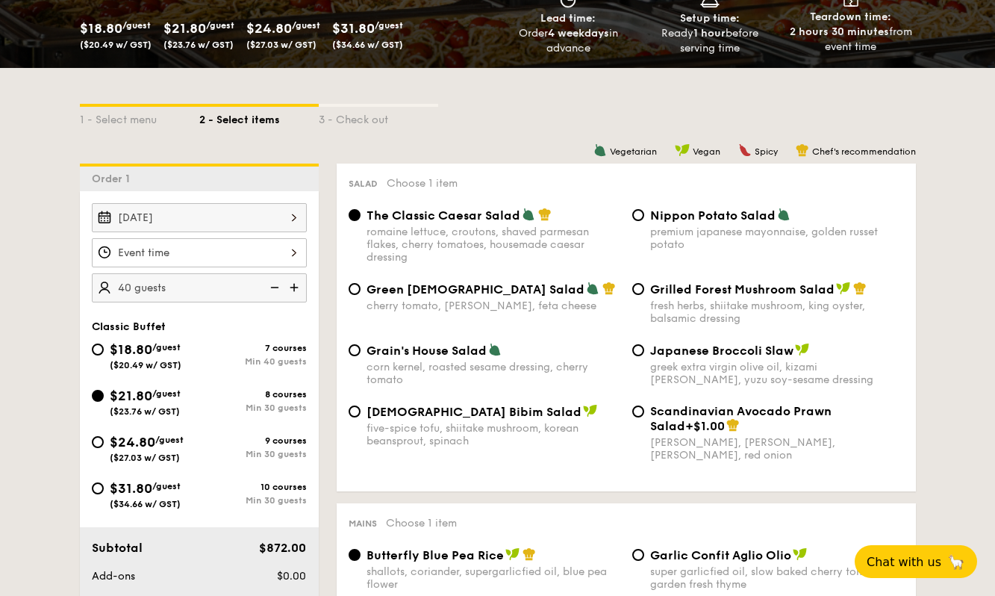
click at [274, 288] on img at bounding box center [273, 287] width 22 height 28
type input "25 guests"
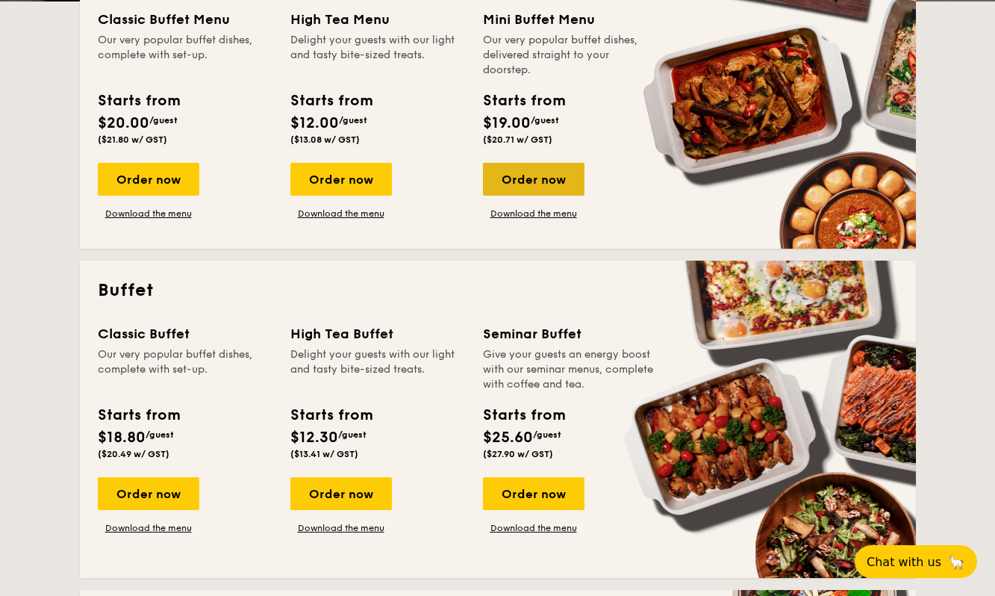
scroll to position [438, 0]
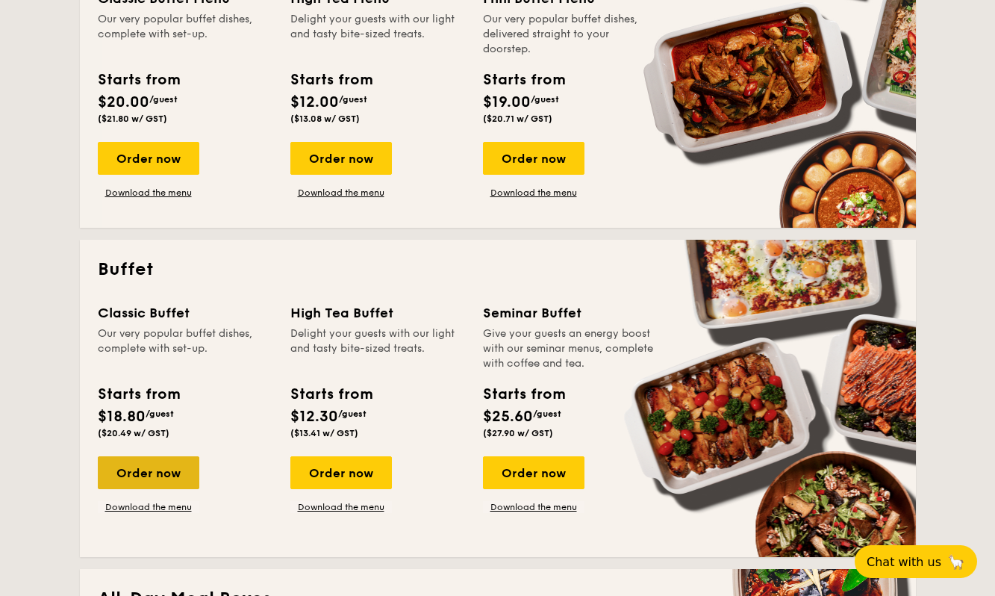
click at [189, 471] on div "Order now" at bounding box center [149, 472] width 102 height 33
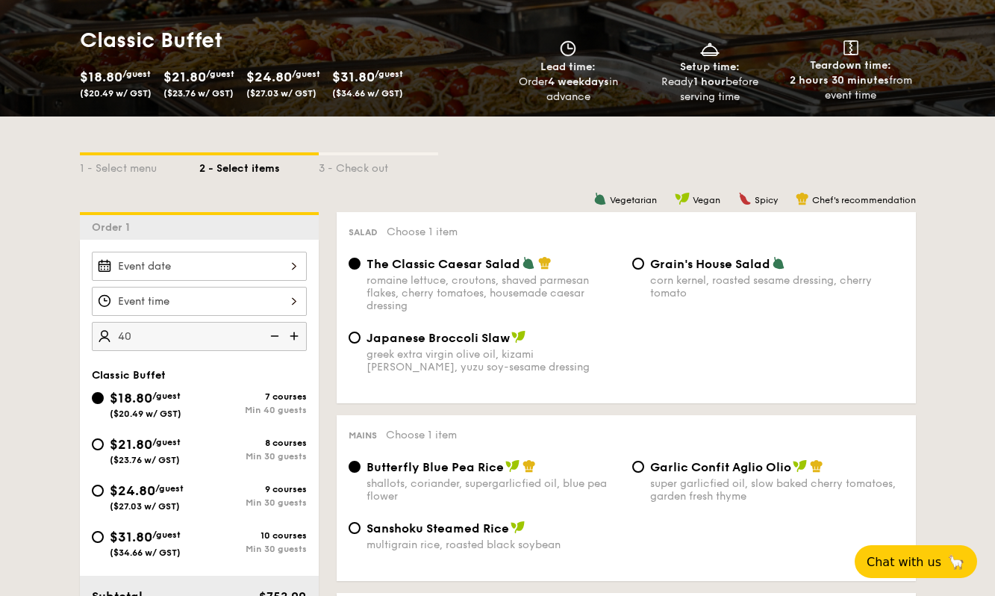
scroll to position [75, 0]
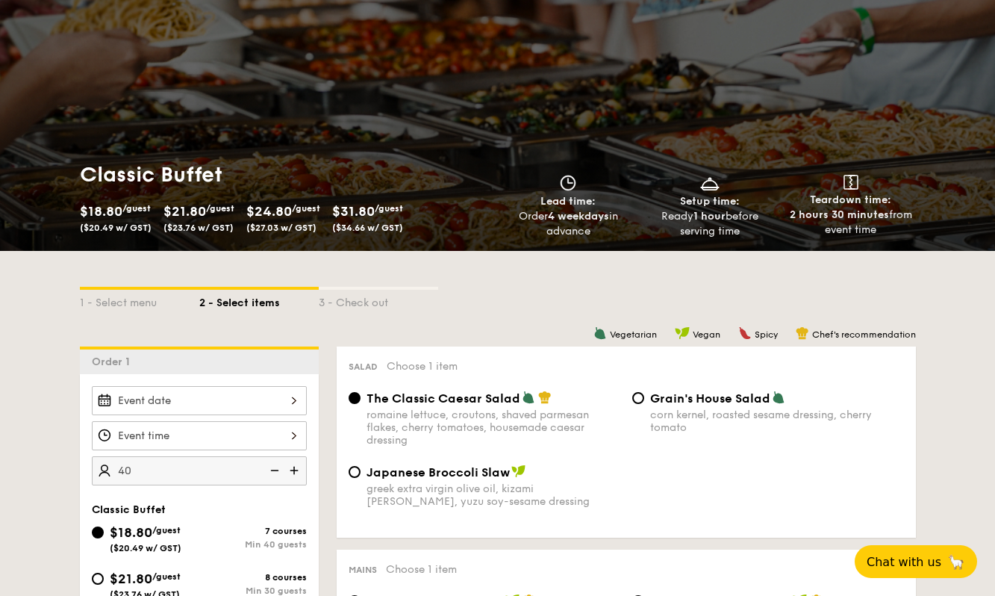
type input "40 guests"
click at [93, 215] on span "$18.80" at bounding box center [101, 211] width 43 height 16
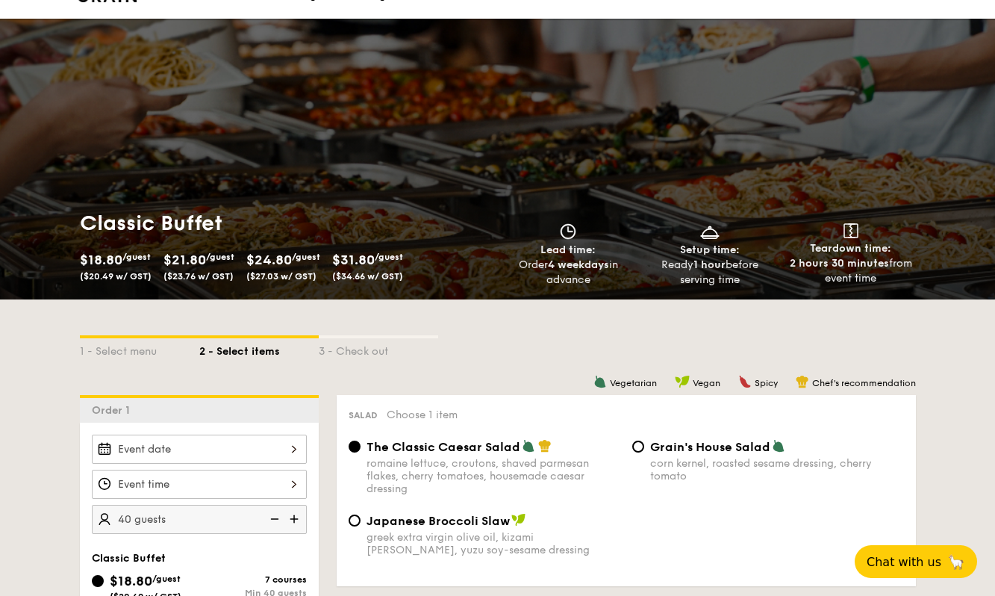
scroll to position [0, 0]
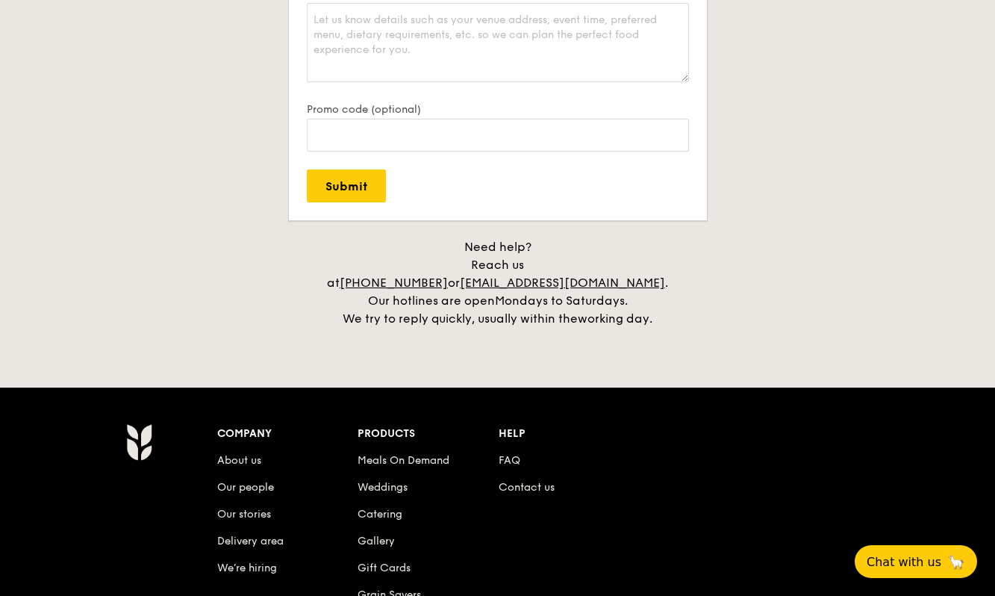
scroll to position [3454, 0]
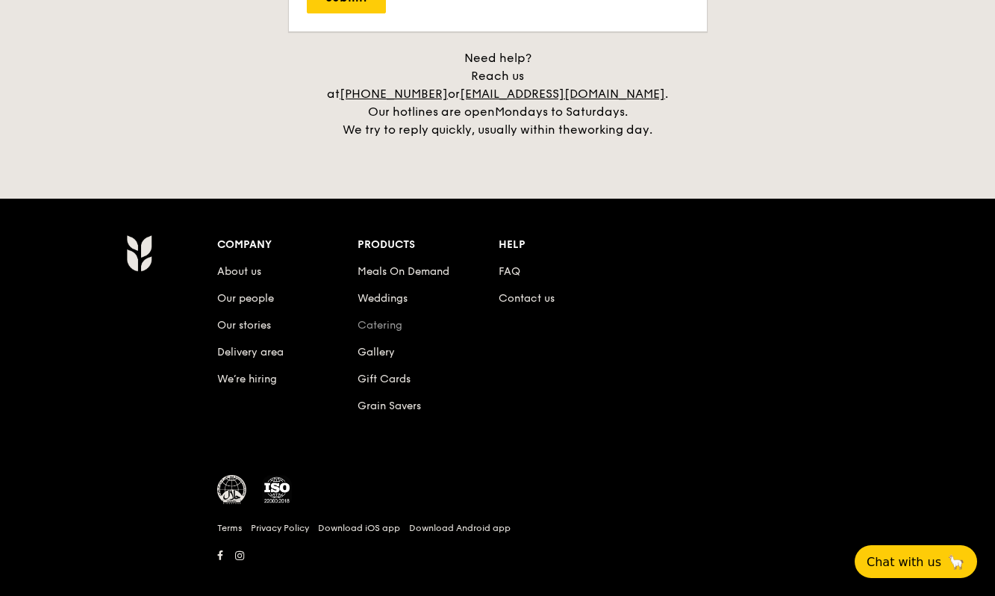
click at [381, 319] on link "Catering" at bounding box center [380, 325] width 45 height 13
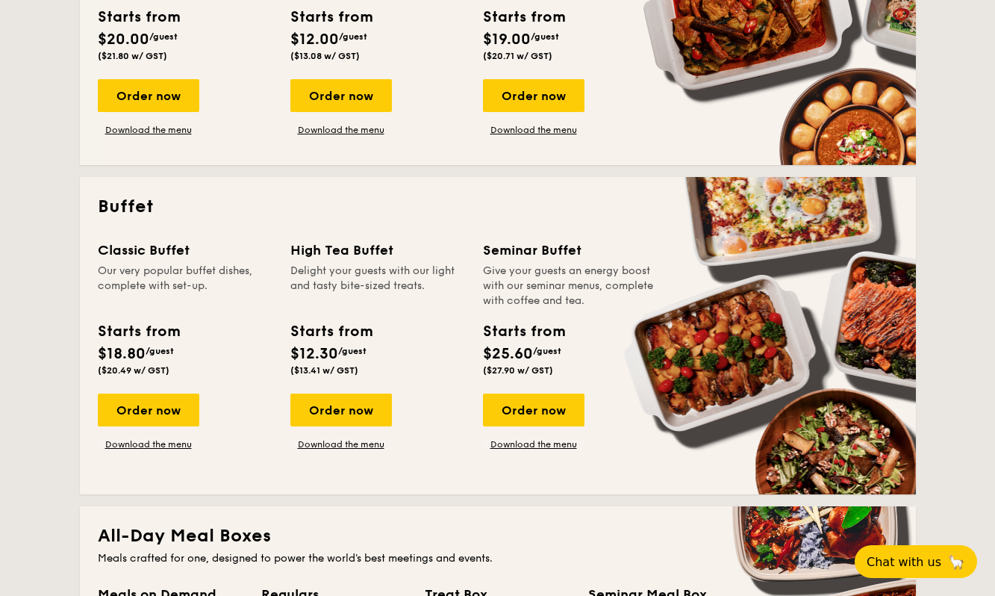
scroll to position [523, 0]
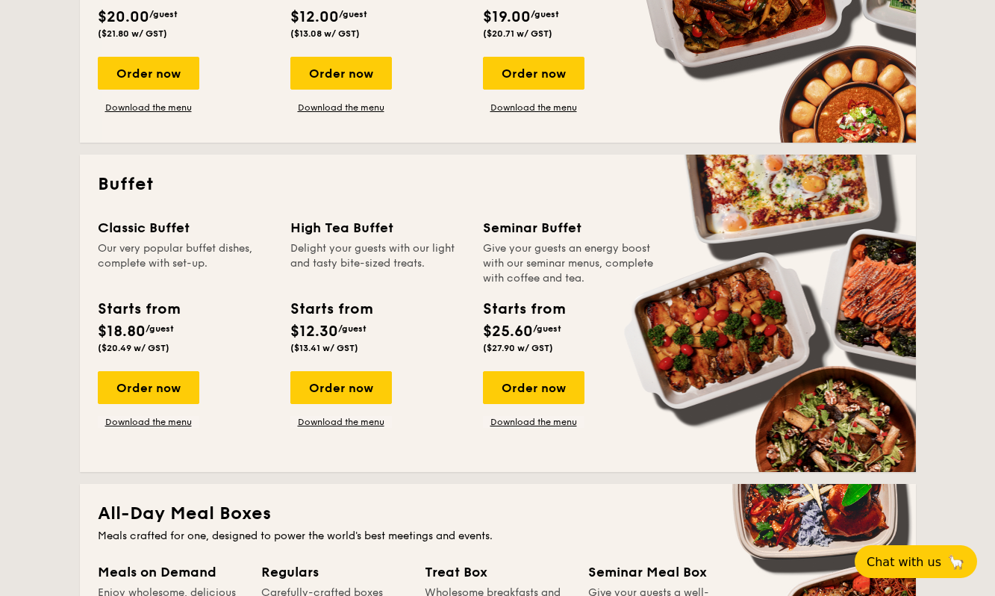
drag, startPoint x: 148, startPoint y: 387, endPoint x: 358, endPoint y: 351, distance: 213.6
click at [148, 387] on div "Order now" at bounding box center [149, 387] width 102 height 33
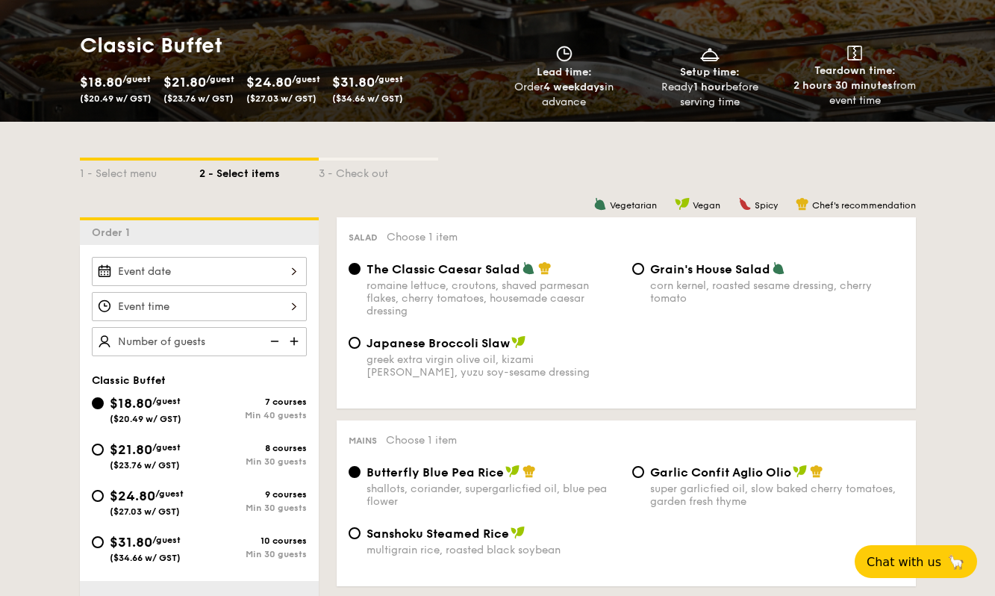
scroll to position [224, 0]
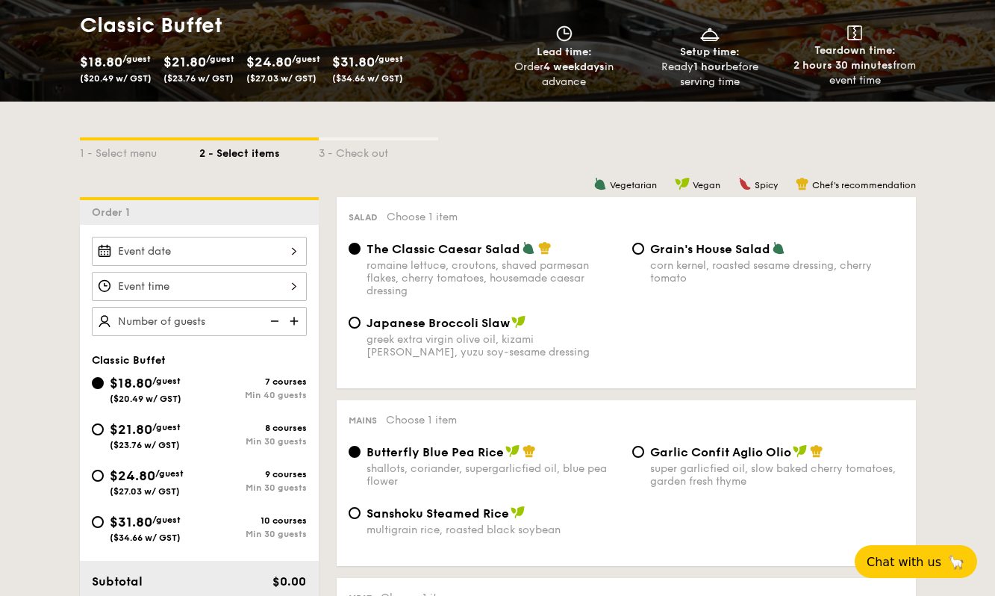
click at [103, 435] on div "$21.80 /guest ($23.76 w/ GST)" at bounding box center [146, 434] width 108 height 31
click at [103, 435] on input "$21.80 /guest ($23.76 w/ GST) 8 courses Min 30 guests" at bounding box center [98, 429] width 12 height 12
radio input "true"
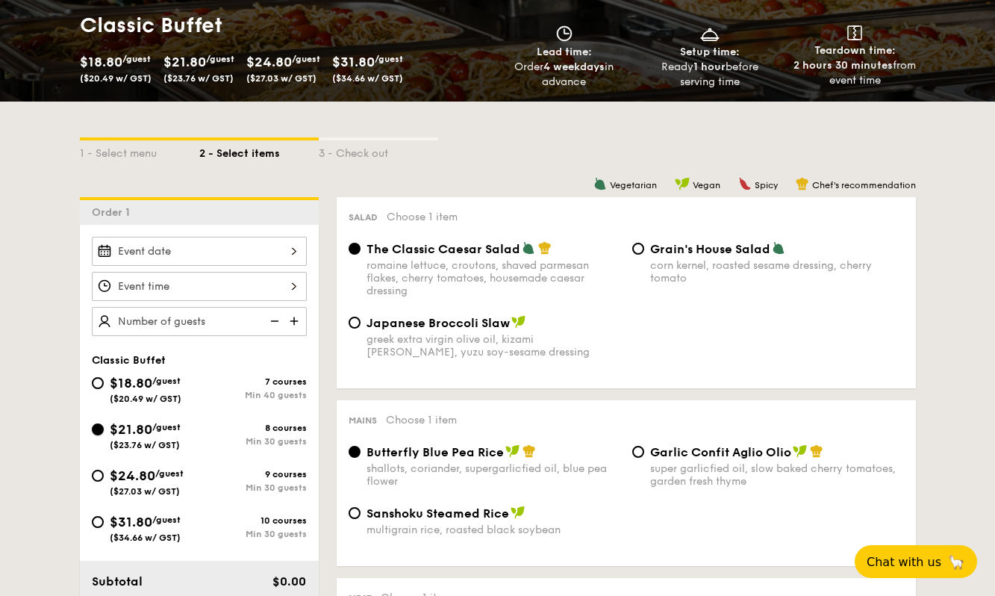
radio input "true"
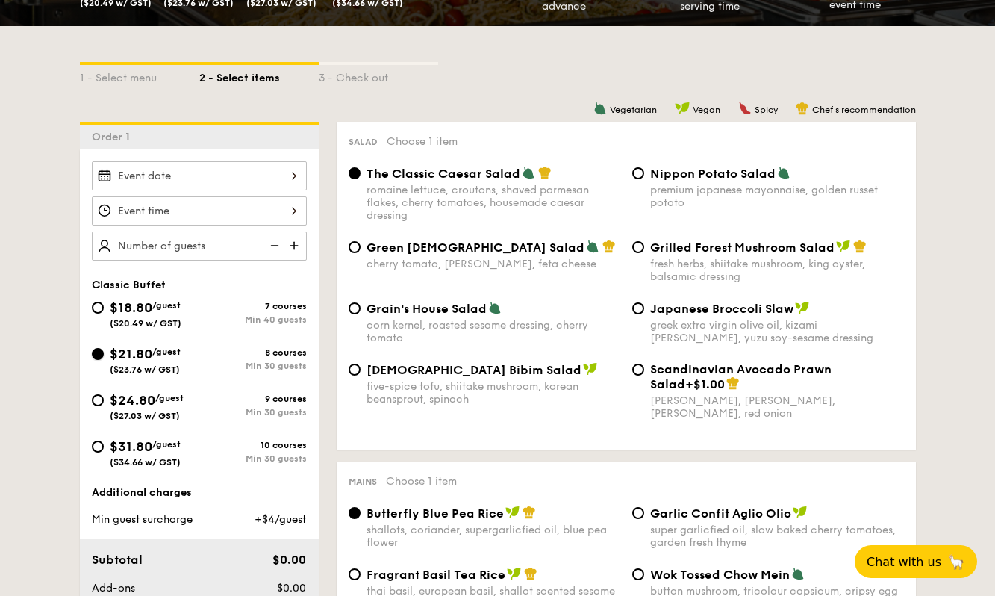
scroll to position [299, 0]
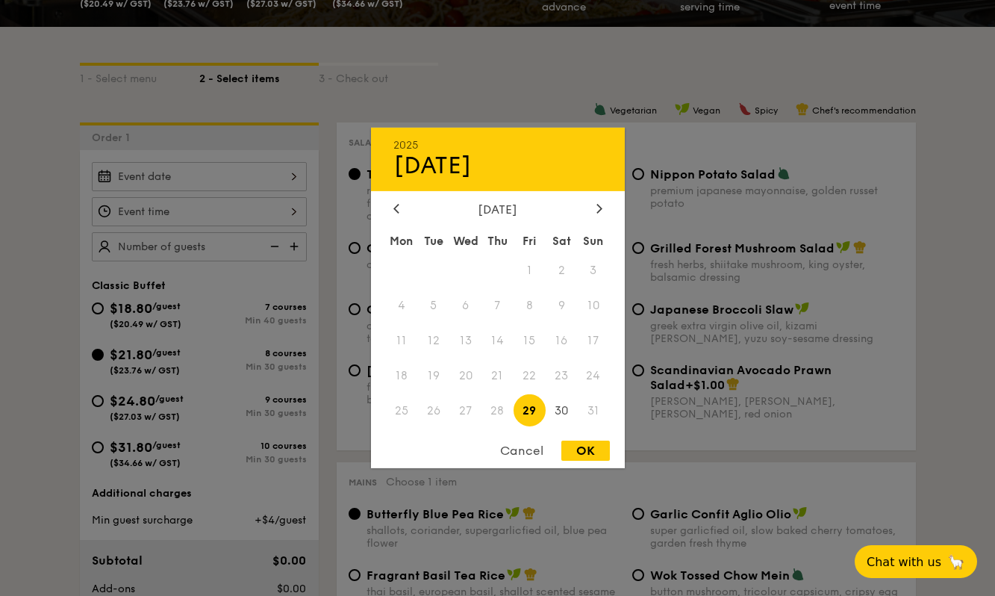
click at [190, 181] on div "2025 Aug 29 August 2025 Mon Tue Wed Thu Fri Sat Sun 1 2 3 4 5 6 7 8 9 10 11 12 …" at bounding box center [199, 176] width 215 height 29
click at [596, 206] on div at bounding box center [599, 209] width 13 height 14
click at [468, 306] on span "10" at bounding box center [466, 306] width 32 height 32
click at [588, 451] on div "OK" at bounding box center [586, 451] width 49 height 20
type input "Sep 10, 2025"
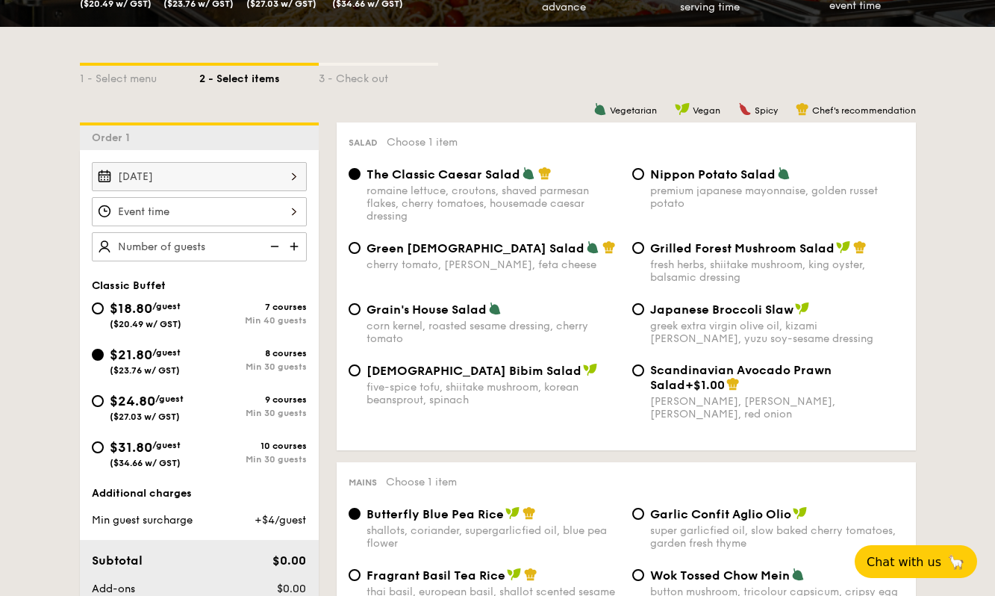
click at [235, 206] on div at bounding box center [199, 211] width 215 height 29
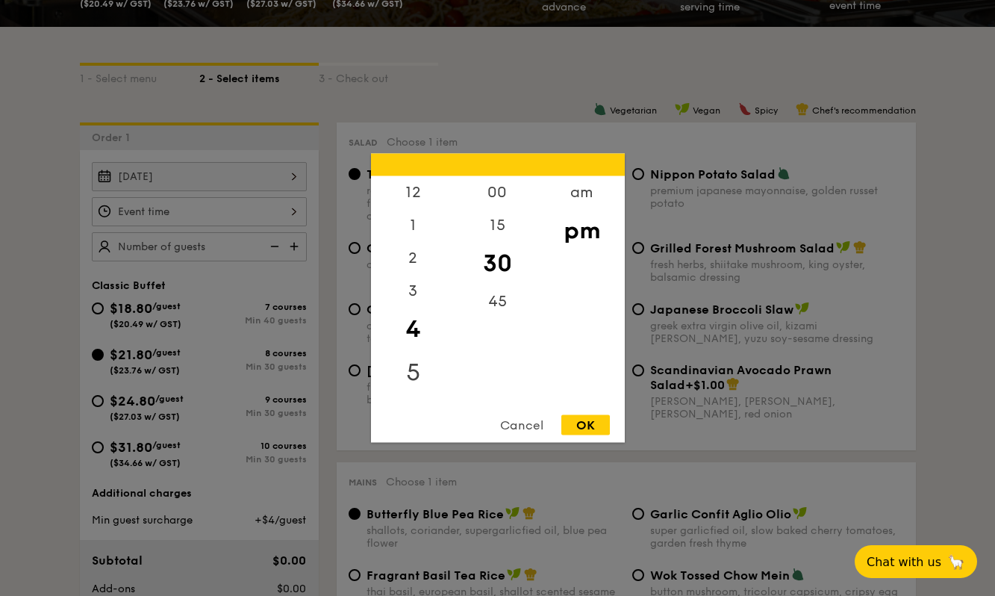
click at [406, 361] on div "5" at bounding box center [413, 372] width 84 height 43
click at [495, 304] on div "45" at bounding box center [498, 306] width 84 height 43
click at [577, 426] on div "OK" at bounding box center [586, 425] width 49 height 20
type input "5:45PM"
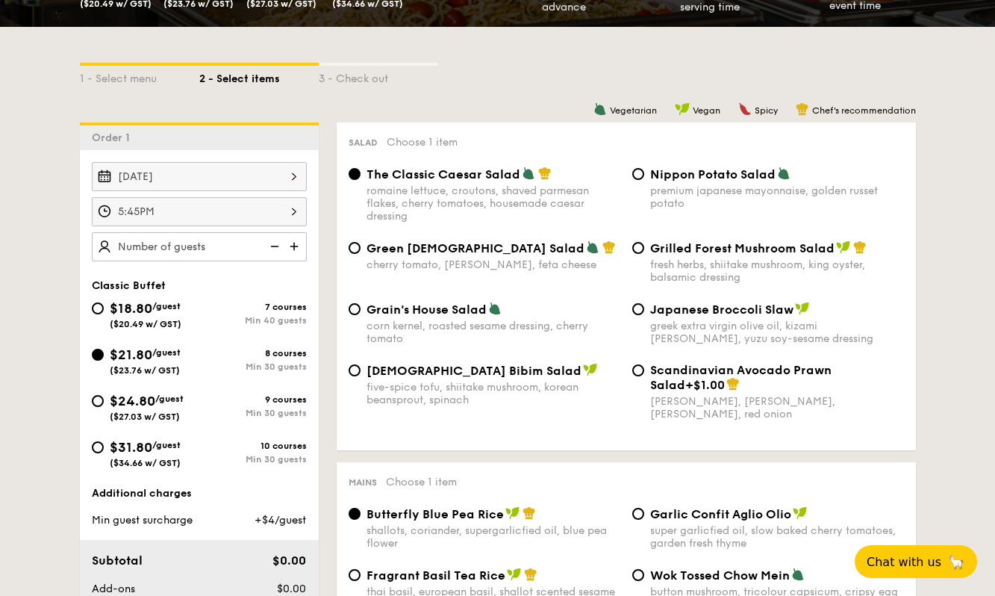
click at [237, 264] on div "Sep 10, 2025 5:45PM Classic Buffet $18.80 /guest ($20.49 w/ GST) 7 courses Min …" at bounding box center [199, 392] width 239 height 485
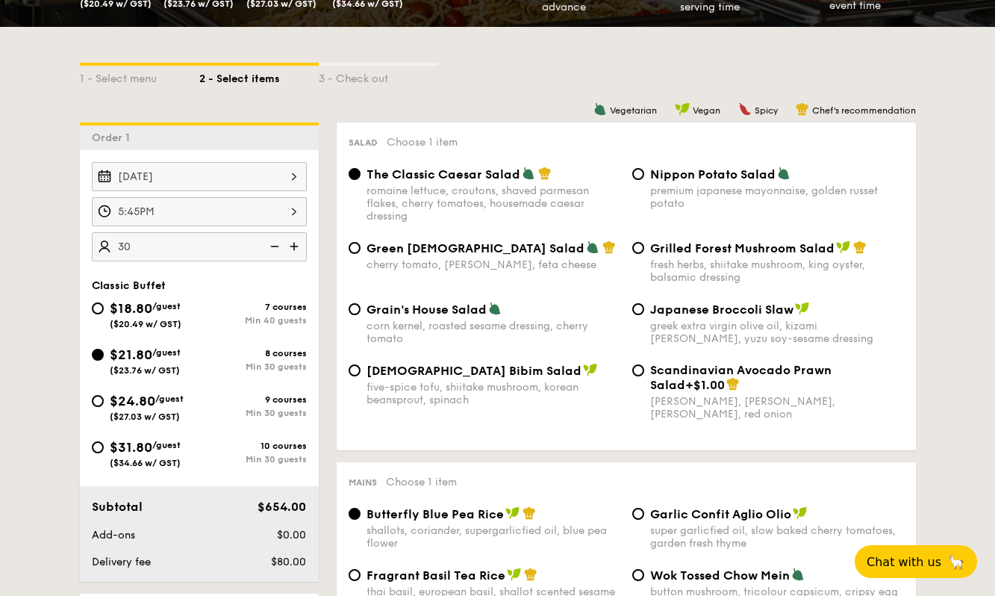
type input "30 guests"
click at [255, 366] on div "Min 30 guests" at bounding box center [253, 366] width 108 height 10
click at [104, 361] on input "$21.80 /guest ($23.76 w/ GST) 8 courses Min 30 guests" at bounding box center [98, 355] width 12 height 12
click at [200, 363] on div "Min 30 guests" at bounding box center [253, 366] width 108 height 10
click at [104, 361] on input "$21.80 /guest ($23.76 w/ GST) 8 courses Min 30 guests" at bounding box center [98, 355] width 12 height 12
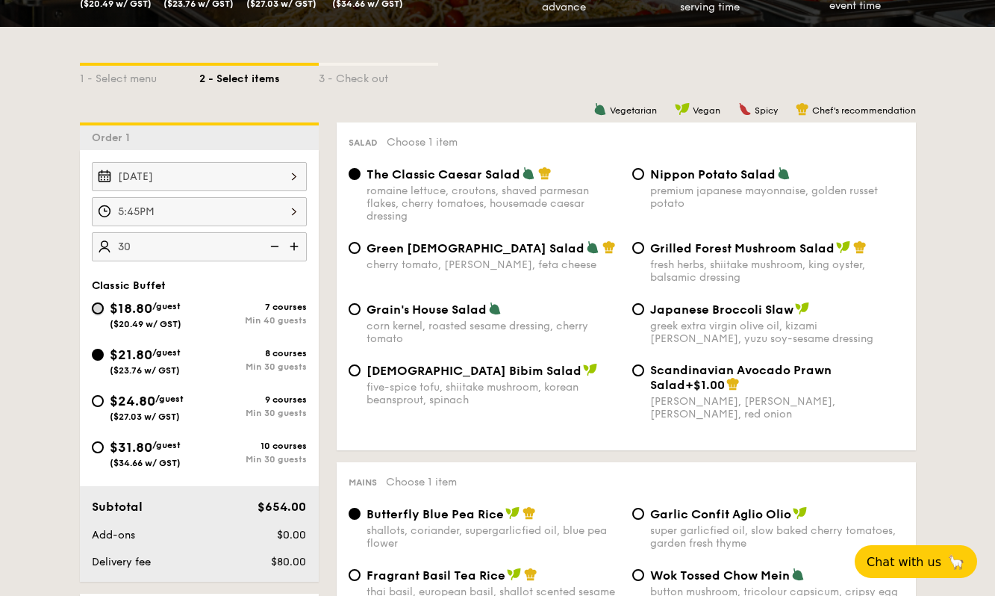
click at [96, 308] on input "$18.80 /guest ($20.49 w/ GST) 7 courses Min 40 guests" at bounding box center [98, 308] width 12 height 12
radio input "true"
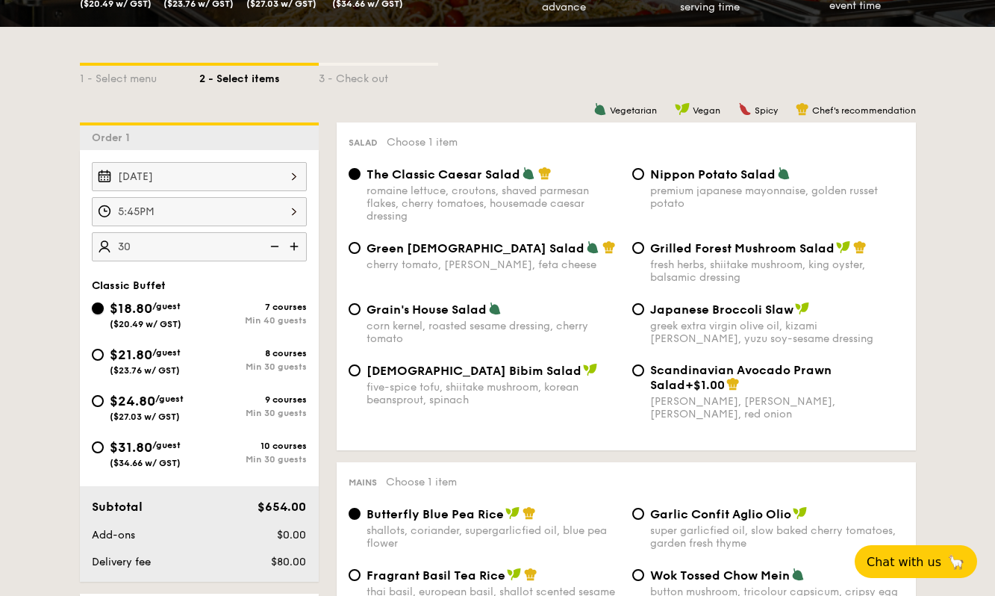
radio input "true"
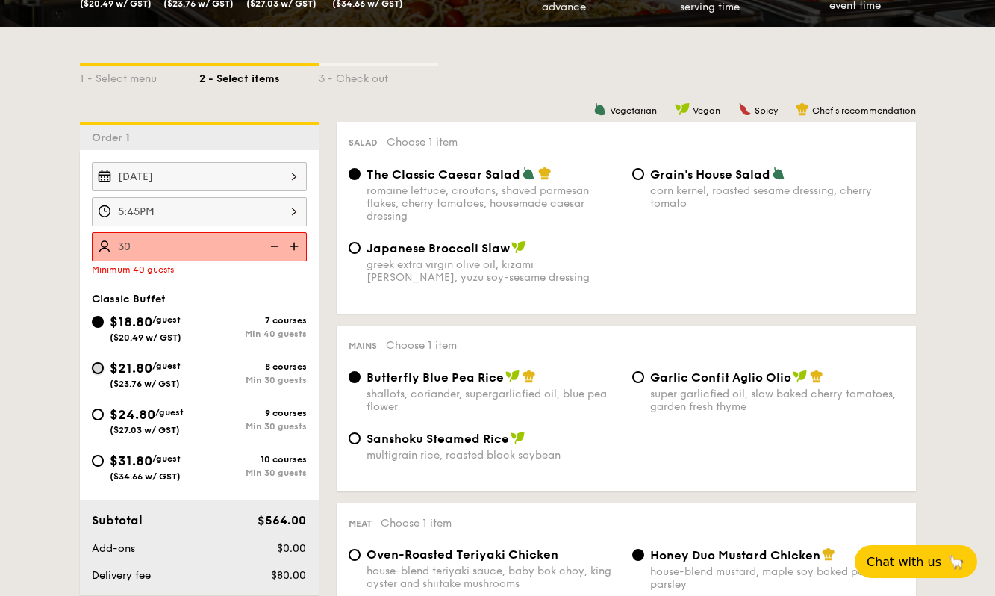
click at [93, 371] on input "$21.80 /guest ($23.76 w/ GST) 8 courses Min 30 guests" at bounding box center [98, 368] width 12 height 12
radio input "true"
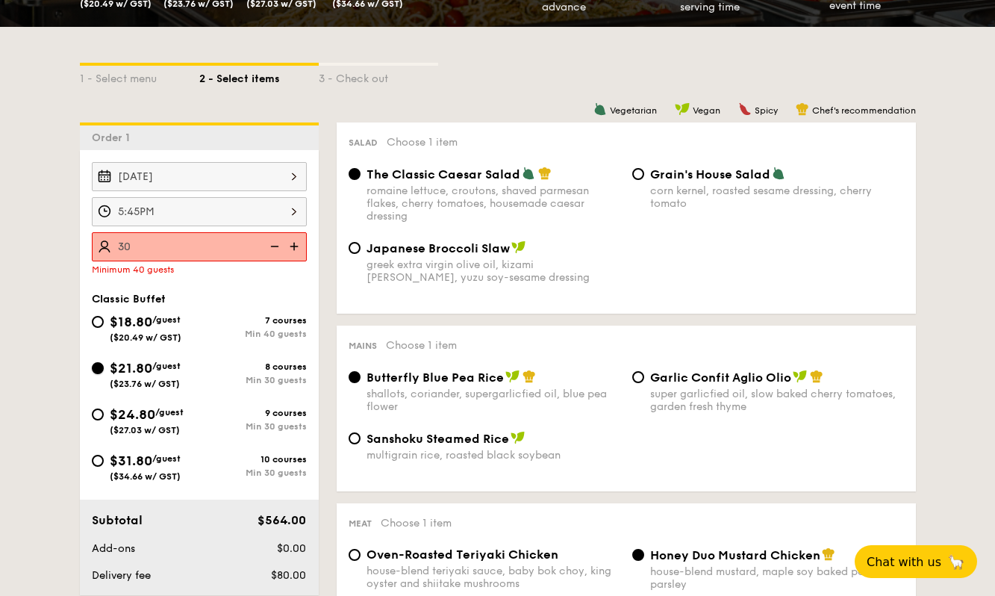
radio input "true"
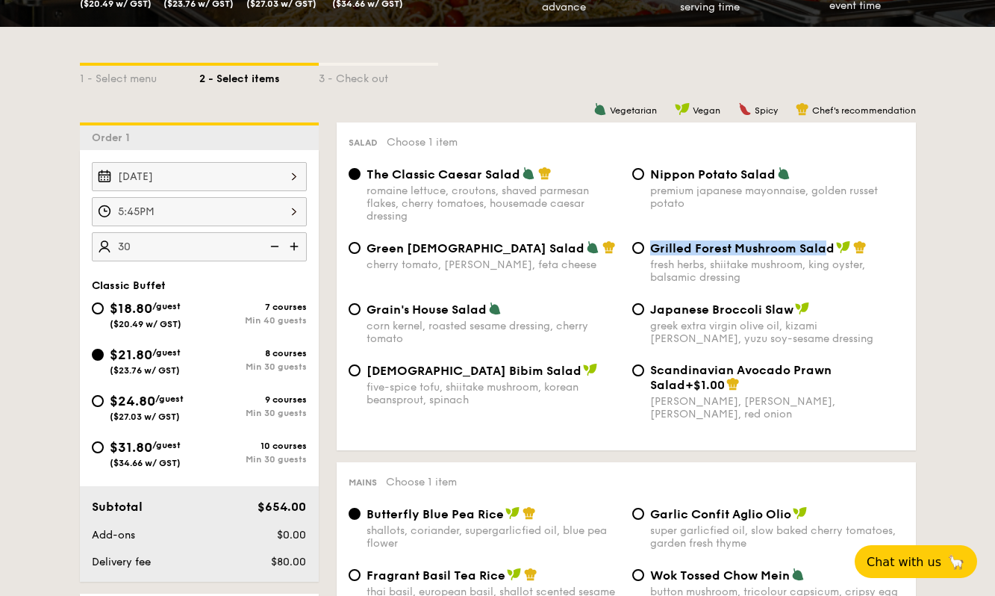
drag, startPoint x: 652, startPoint y: 246, endPoint x: 827, endPoint y: 244, distance: 175.5
click at [827, 244] on span "Grilled Forest Mushroom Salad" at bounding box center [742, 248] width 184 height 14
copy span "Grilled Forest Mushroom Sala"
click at [639, 243] on input "Grilled Forest Mushroom Salad fresh herbs, shiitake mushroom, king oyster, bals…" at bounding box center [639, 248] width 12 height 12
radio input "true"
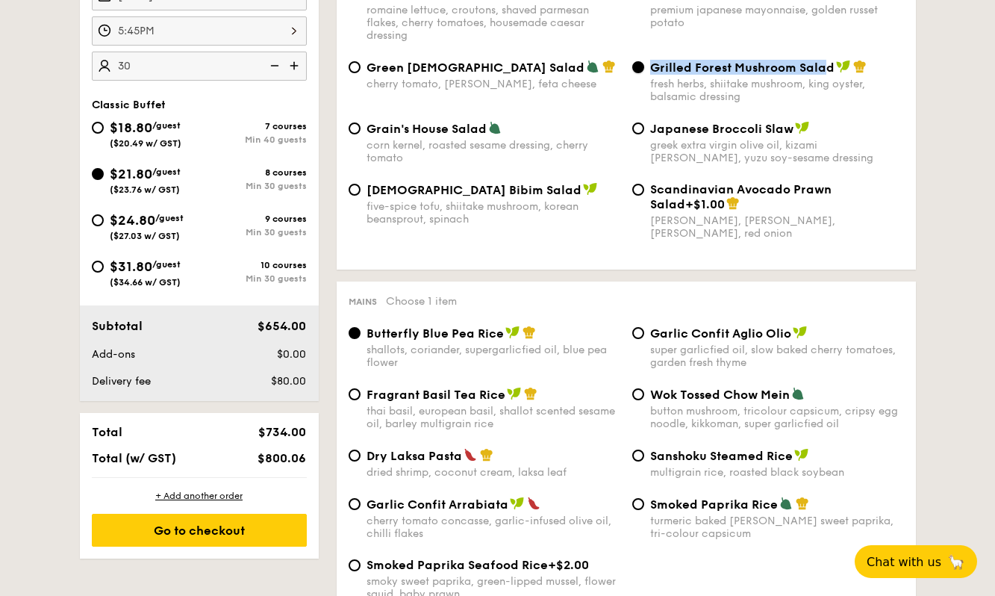
scroll to position [523, 0]
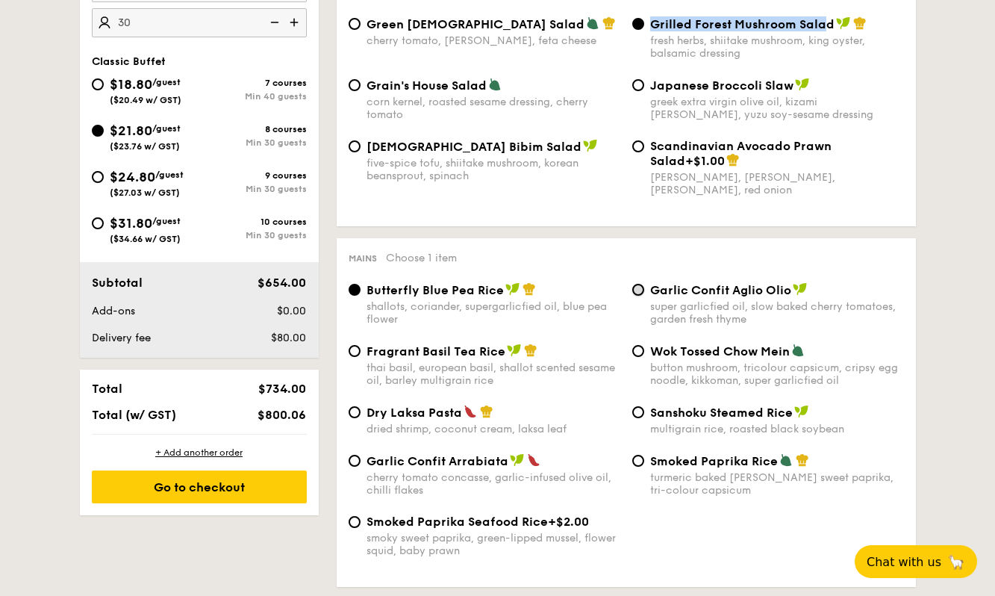
click at [642, 292] on input "Garlic Confit Aglio Olio super garlicfied oil, slow baked cherry tomatoes, gard…" at bounding box center [639, 290] width 12 height 12
radio input "true"
drag, startPoint x: 656, startPoint y: 294, endPoint x: 788, endPoint y: 295, distance: 132.2
click at [788, 295] on span "Garlic Confit Aglio Olio" at bounding box center [720, 290] width 141 height 14
click at [654, 287] on span "Garlic Confit Aglio Olio" at bounding box center [720, 290] width 141 height 14
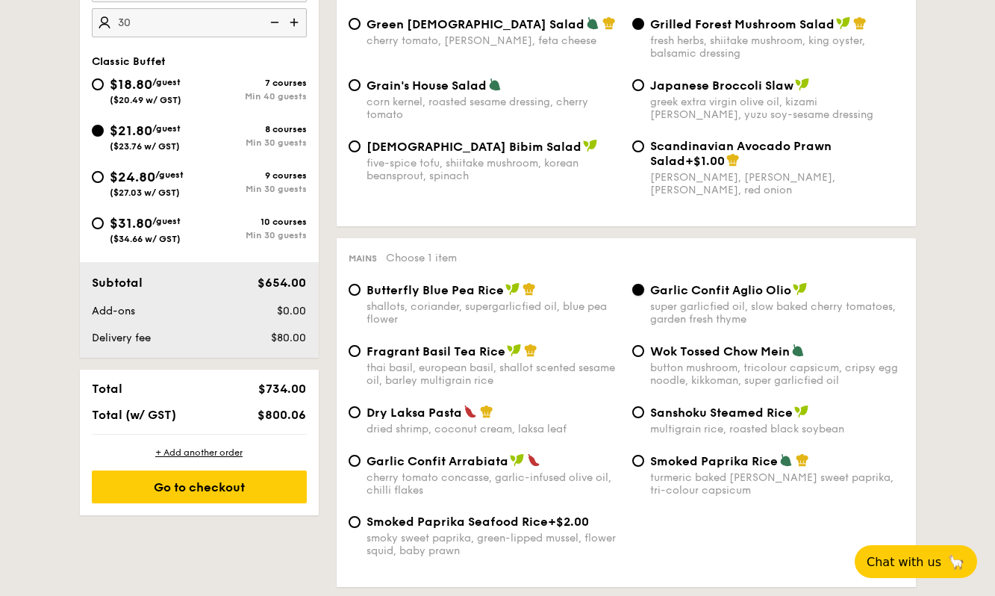
click at [644, 287] on input "Garlic Confit Aglio Olio super garlicfied oil, slow baked cherry tomatoes, gard…" at bounding box center [639, 290] width 12 height 12
drag, startPoint x: 653, startPoint y: 291, endPoint x: 785, endPoint y: 294, distance: 132.2
click at [785, 294] on span "Garlic Confit Aglio Olio" at bounding box center [720, 290] width 141 height 14
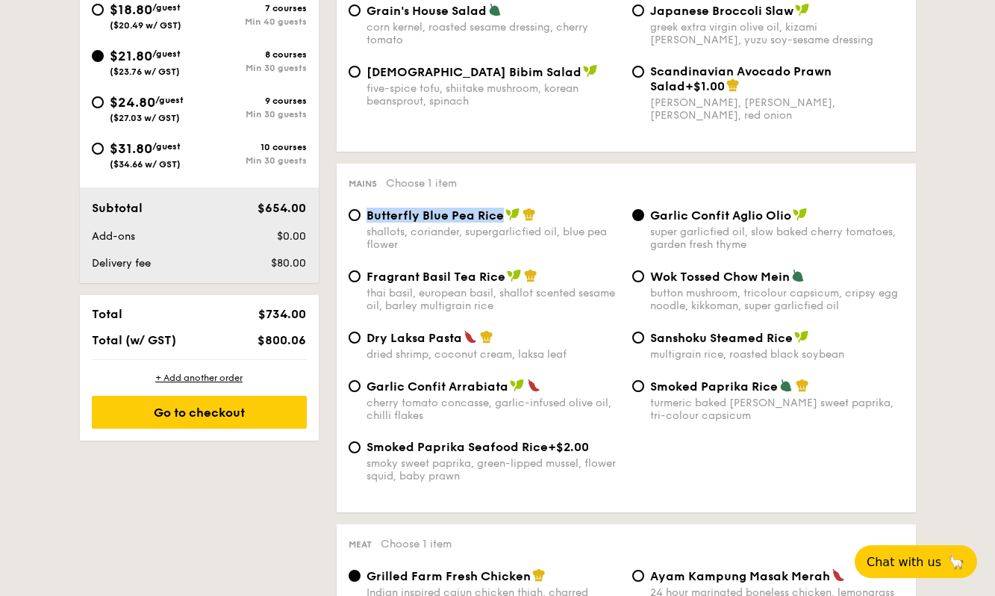
drag, startPoint x: 368, startPoint y: 213, endPoint x: 503, endPoint y: 216, distance: 134.5
click at [503, 216] on div "Butterfly Blue Pea Rice" at bounding box center [494, 215] width 254 height 15
copy span "Butterfly Blue Pea Rice"
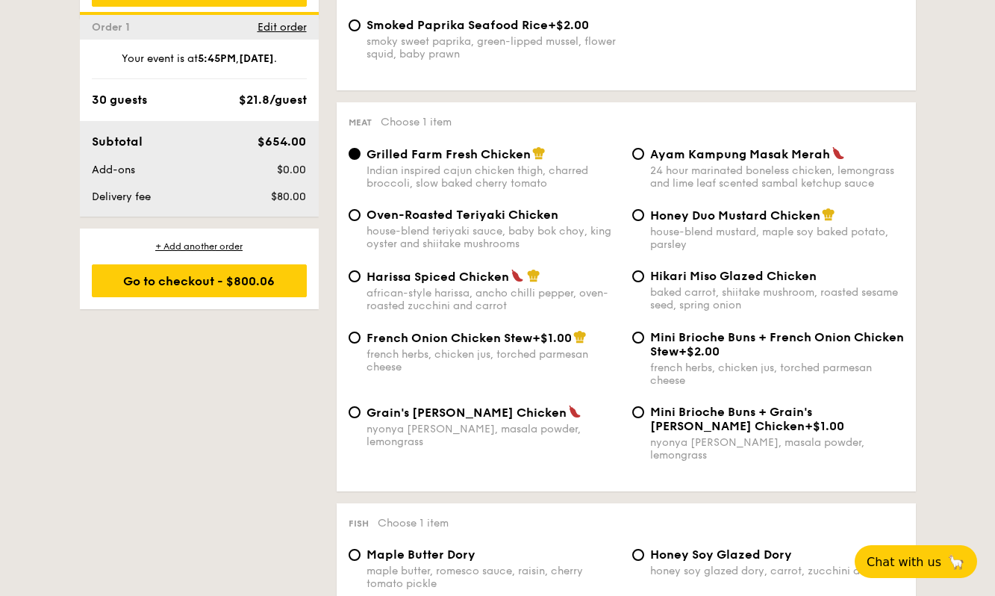
scroll to position [1046, 0]
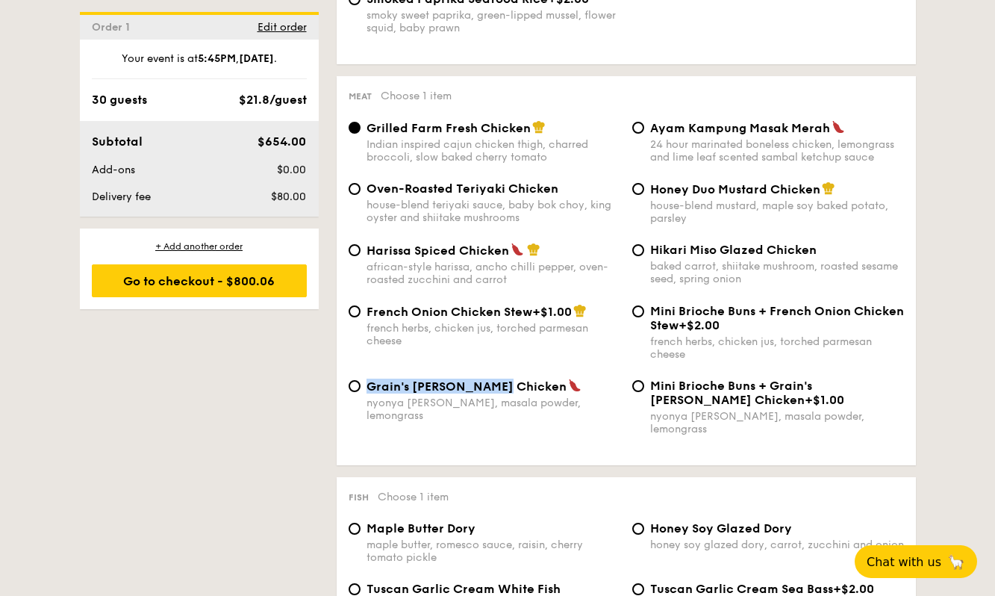
drag, startPoint x: 366, startPoint y: 387, endPoint x: 498, endPoint y: 388, distance: 132.2
click at [498, 388] on div "Grain's Curry Chicken" at bounding box center [494, 386] width 254 height 15
copy span "Grain's Curry Chicken"
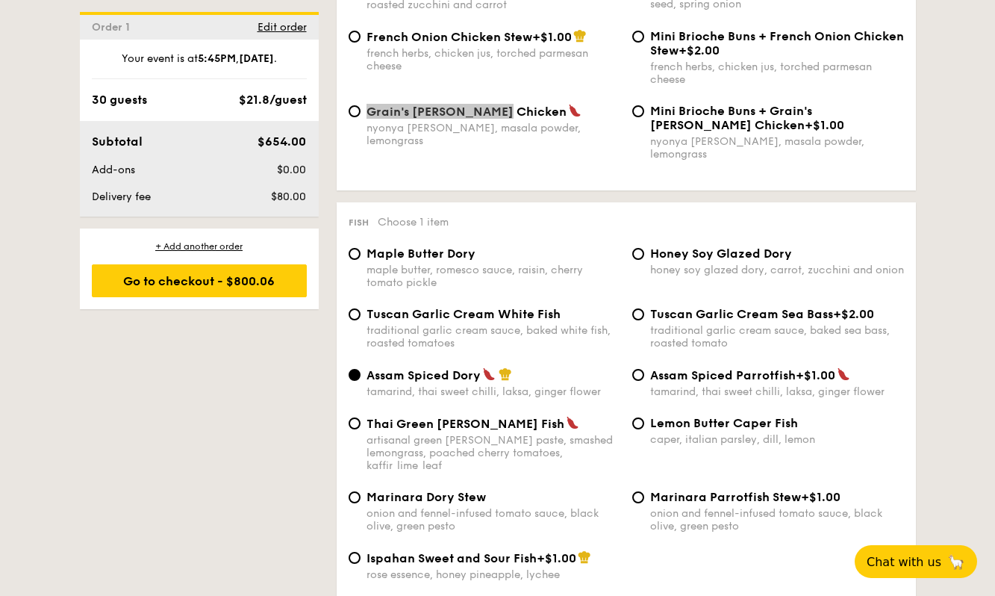
scroll to position [1344, 0]
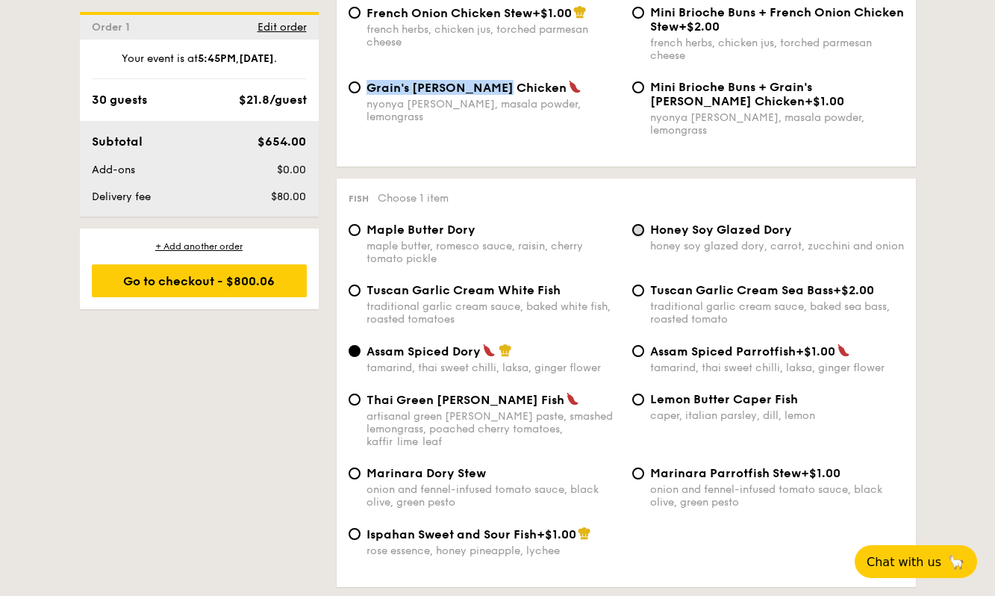
click at [636, 224] on input "Honey Soy Glazed Dory honey soy glazed dory, carrot, zucchini and onion" at bounding box center [639, 230] width 12 height 12
radio input "true"
drag, startPoint x: 650, startPoint y: 213, endPoint x: 796, endPoint y: 217, distance: 146.4
click at [796, 223] on div "Honey Soy Glazed Dory" at bounding box center [777, 230] width 254 height 14
copy span "Honey Soy Glazed Dory"
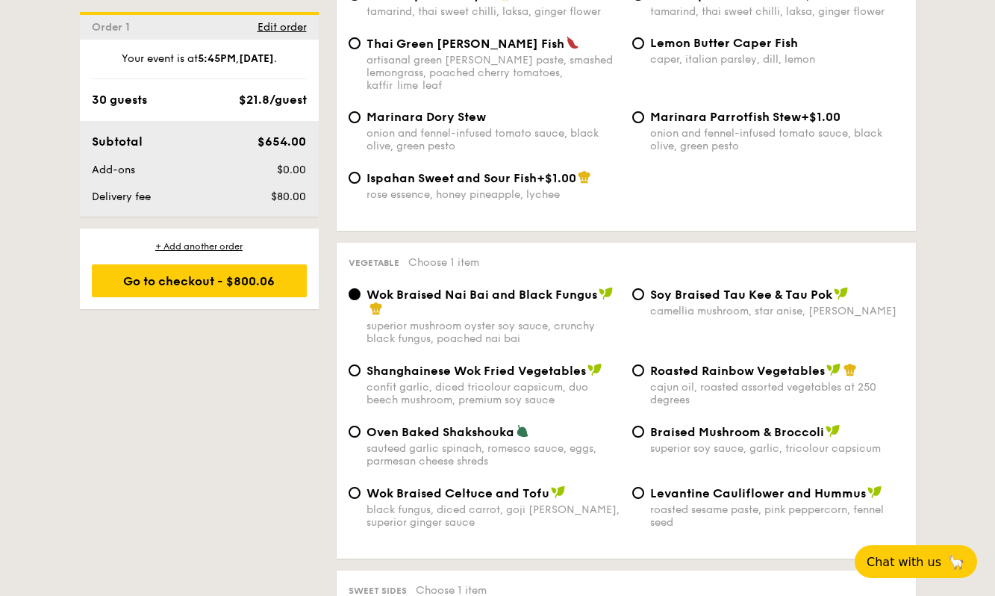
scroll to position [1718, 0]
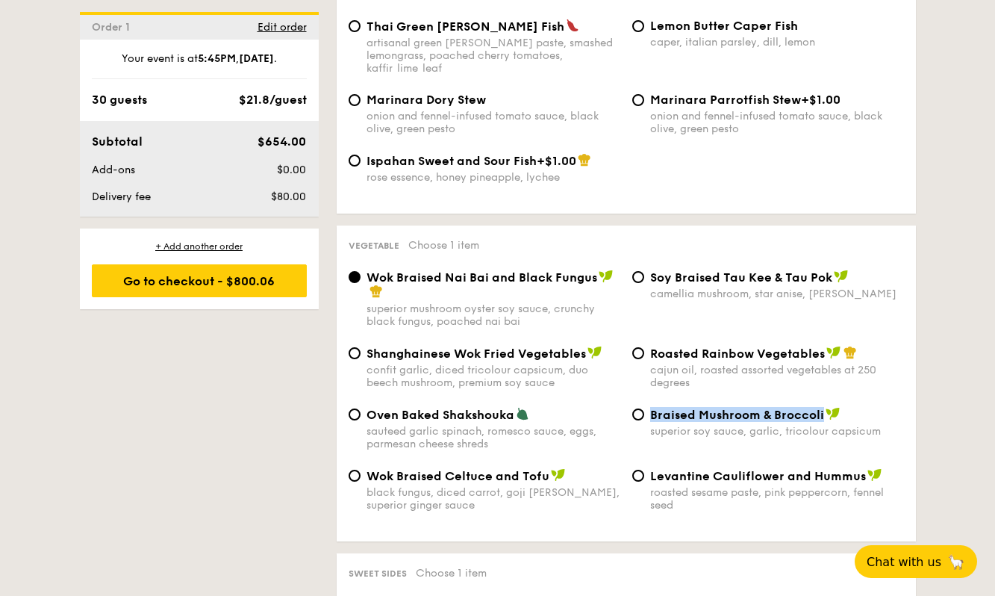
drag, startPoint x: 653, startPoint y: 391, endPoint x: 824, endPoint y: 393, distance: 170.3
click at [824, 407] on div "Braised Mushroom & Broccoli" at bounding box center [777, 414] width 254 height 15
copy span "Braised Mushroom & Broccoli"
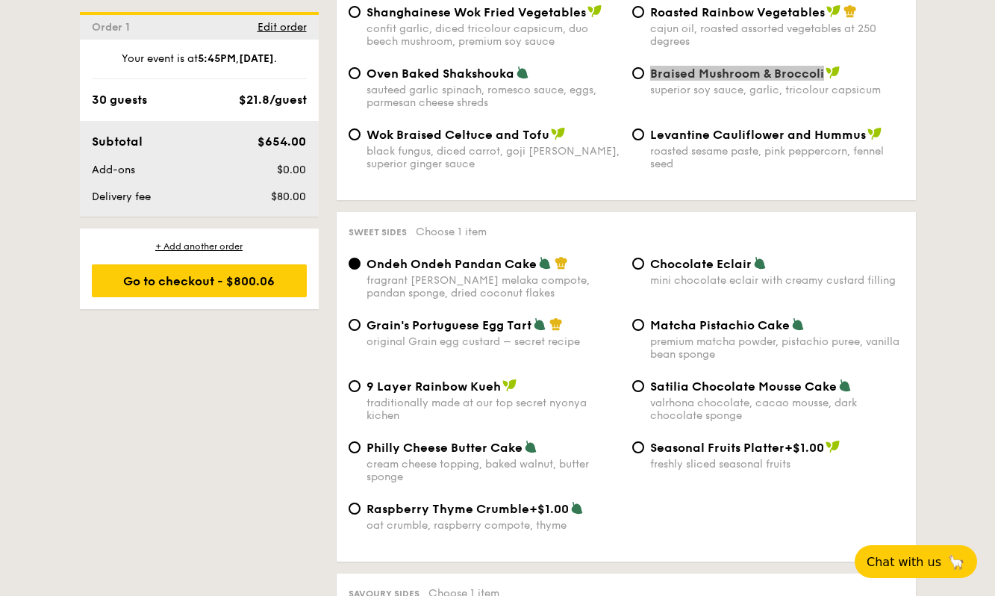
scroll to position [2091, 0]
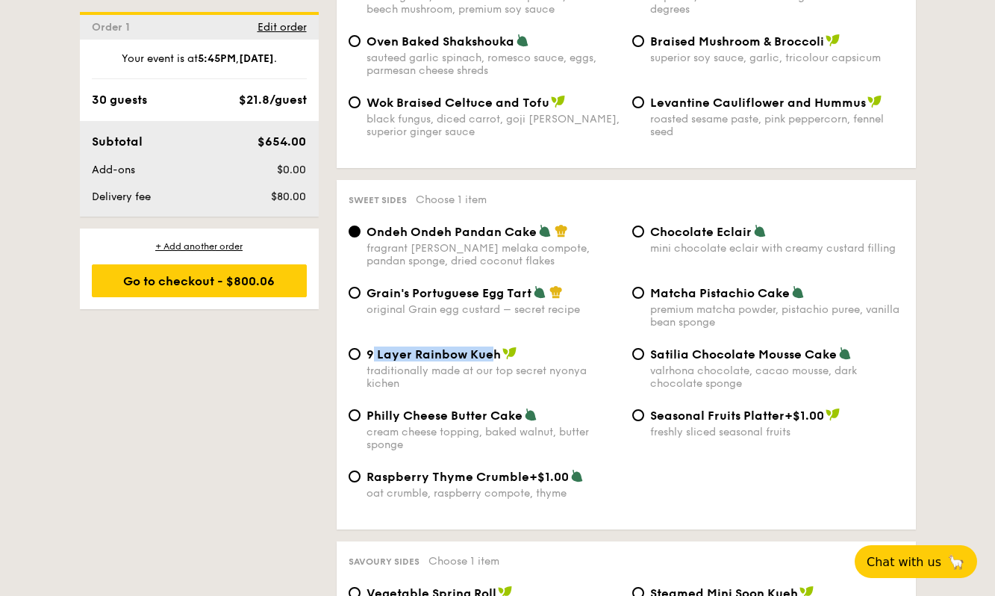
drag, startPoint x: 370, startPoint y: 329, endPoint x: 494, endPoint y: 329, distance: 124.0
click at [494, 347] on span "9 Layer Rainbow Kueh" at bounding box center [434, 354] width 134 height 14
click at [896, 303] on div "premium matcha powder, pistachio puree, vanilla bean sponge" at bounding box center [777, 315] width 254 height 25
click at [644, 296] on input "Matcha Pistachio Cake premium matcha powder, pistachio puree, vanilla bean spon…" at bounding box center [639, 293] width 12 height 12
radio input "true"
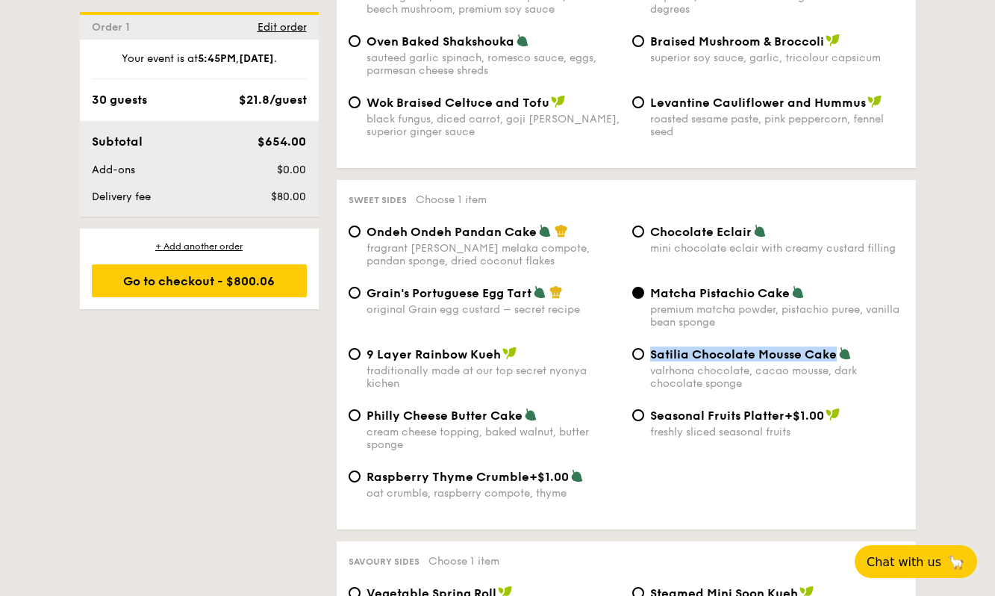
drag, startPoint x: 653, startPoint y: 329, endPoint x: 839, endPoint y: 329, distance: 185.2
click at [839, 347] on div "Satilia Chocolate Mousse Cake" at bounding box center [777, 354] width 254 height 15
click at [633, 348] on input "Satilia Chocolate Mousse Cake valrhona chocolate, cacao mousse, dark chocolate …" at bounding box center [639, 354] width 12 height 12
radio input "true"
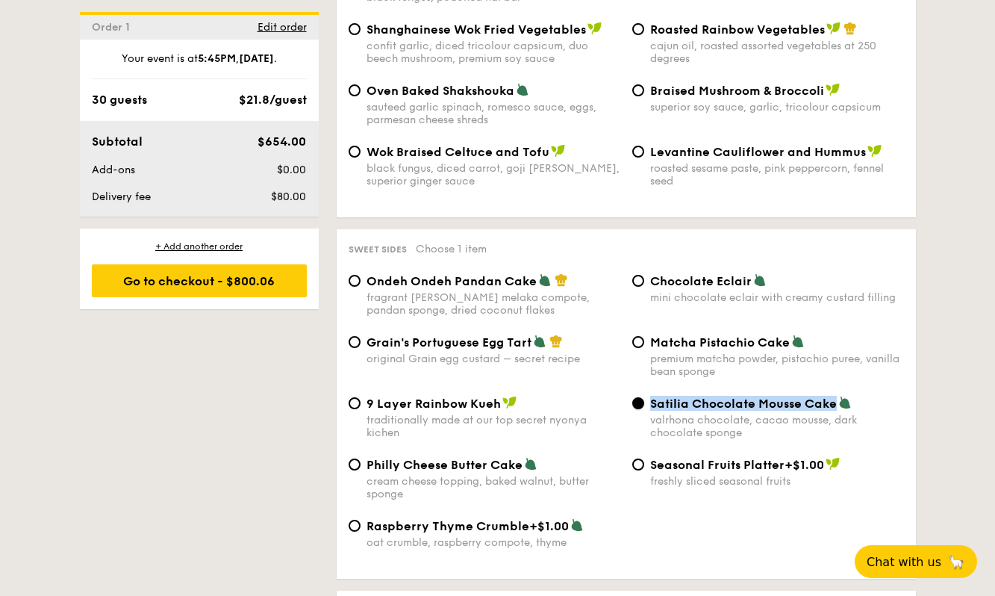
scroll to position [2016, 0]
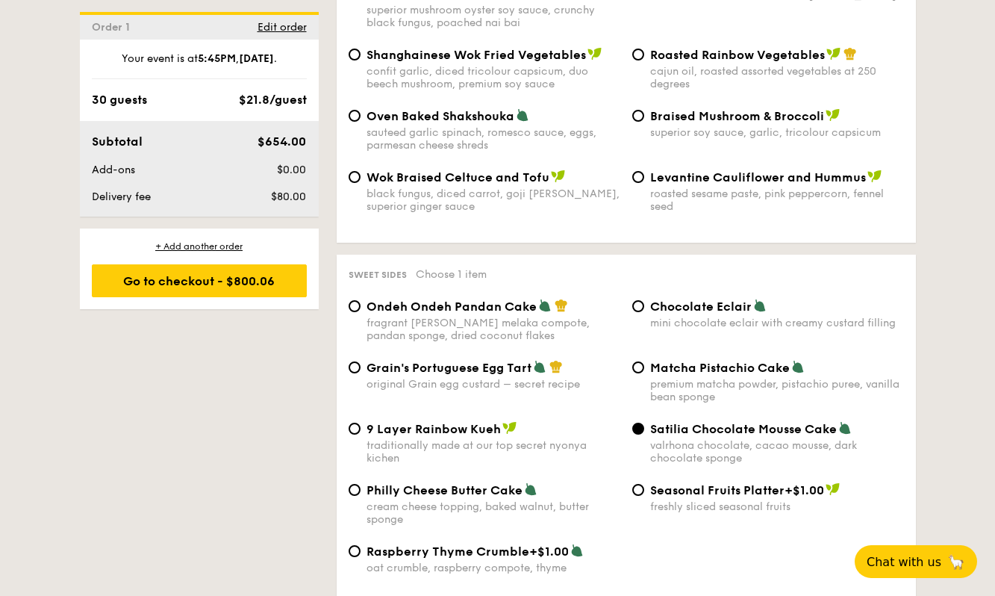
click at [636, 81] on div "Shanghainese Wok Fried Vegetables confit garlic, diced tricolour capsicum, duo …" at bounding box center [627, 77] width 568 height 61
click at [639, 110] on input "Braised Mushroom & Broccoli superior soy sauce, garlic, tricolour capsicum" at bounding box center [639, 116] width 12 height 12
radio input "true"
drag, startPoint x: 653, startPoint y: 399, endPoint x: 836, endPoint y: 404, distance: 183.8
click at [836, 422] on span "Satilia Chocolate Mousse Cake" at bounding box center [743, 429] width 187 height 14
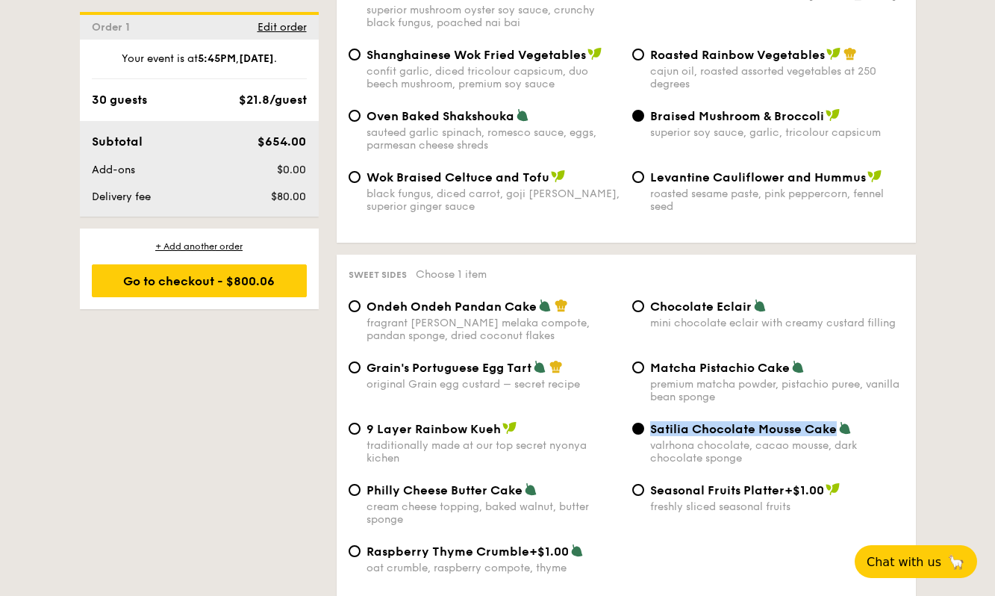
copy span "Satilia Chocolate Mousse Cake"
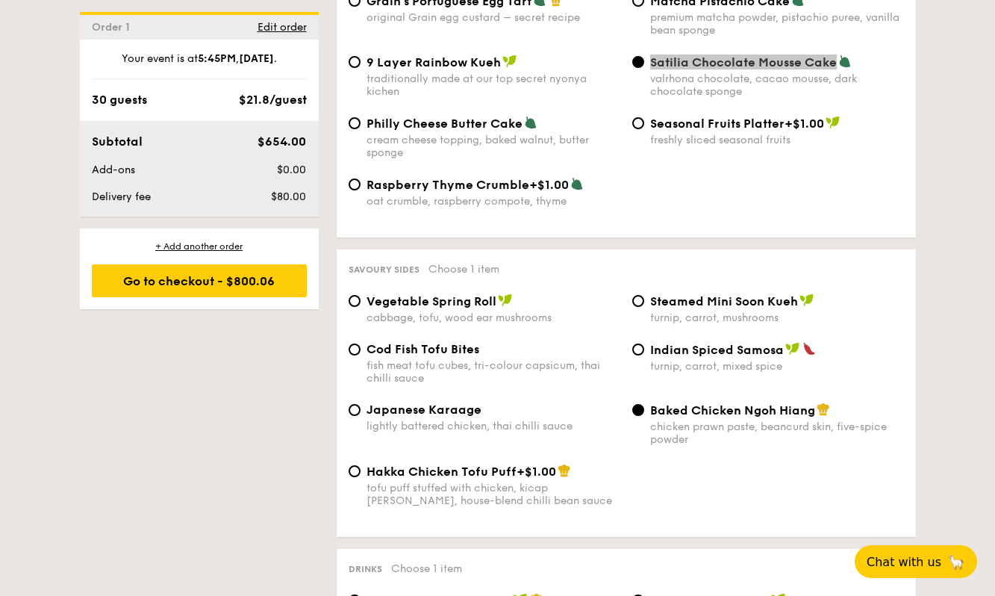
scroll to position [2390, 0]
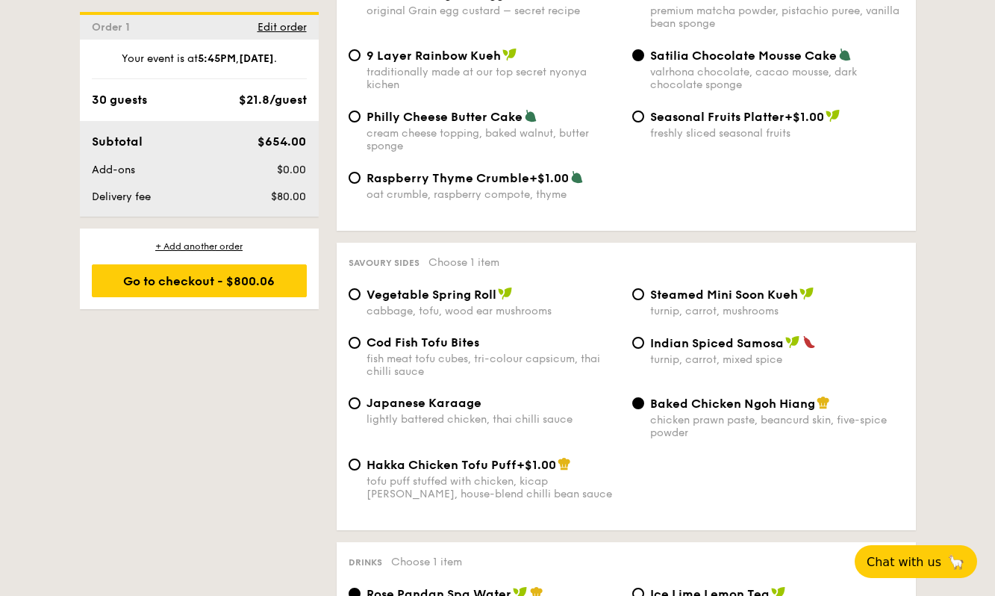
click at [361, 335] on div "Cod Fish Tofu Bites fish meat tofu cubes, tri-colour capsicum, thai chilli sauce" at bounding box center [485, 356] width 284 height 43
click at [359, 337] on input "Cod Fish Tofu Bites fish meat tofu cubes, tri-colour capsicum, thai chilli sauce" at bounding box center [355, 343] width 12 height 12
radio input "true"
drag, startPoint x: 366, startPoint y: 316, endPoint x: 477, endPoint y: 317, distance: 111.3
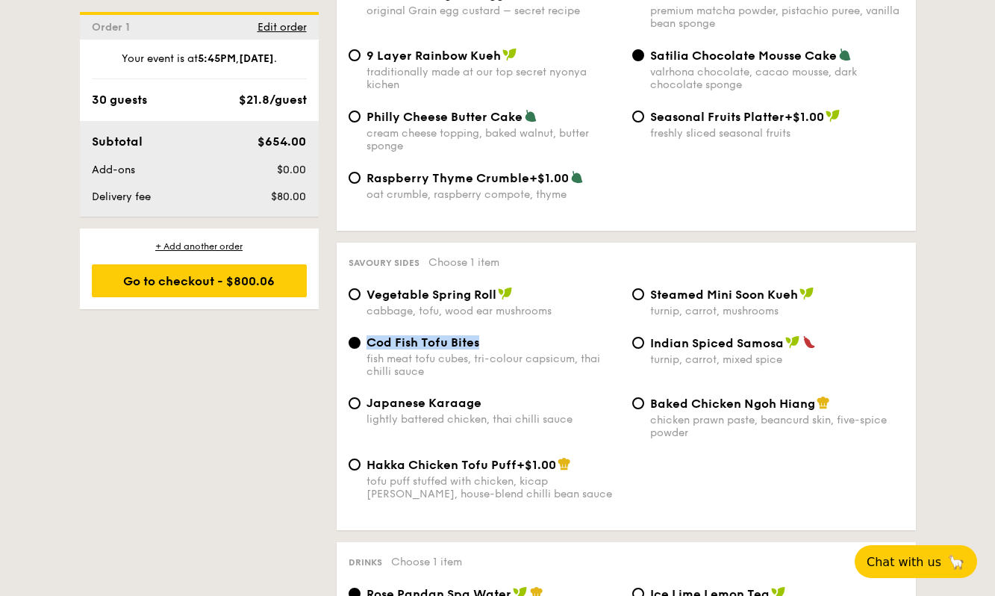
click at [477, 335] on span "Cod Fish Tofu Bites" at bounding box center [423, 342] width 113 height 14
copy span "Cod Fish Tofu Bites"
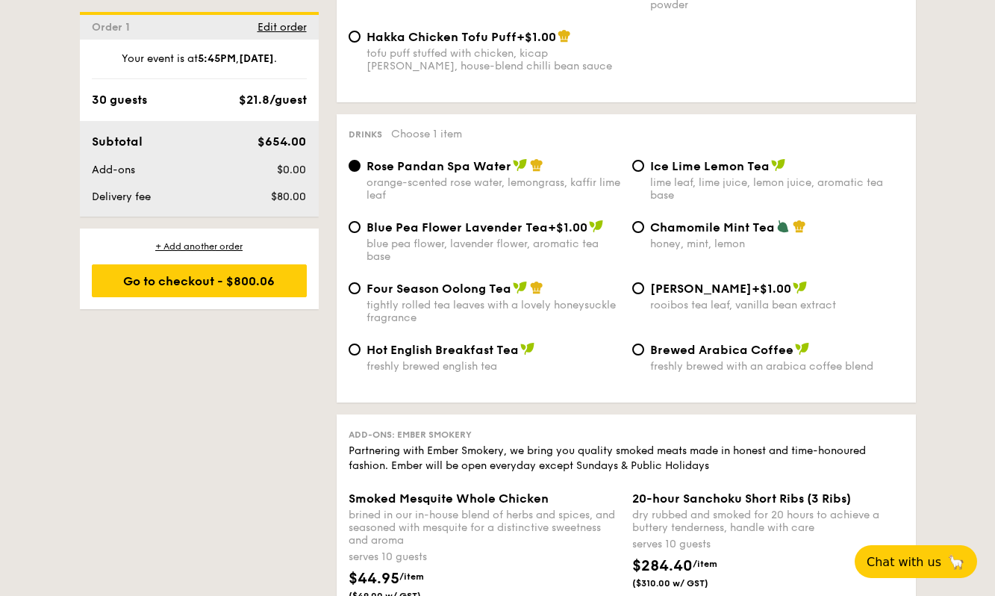
scroll to position [2838, 0]
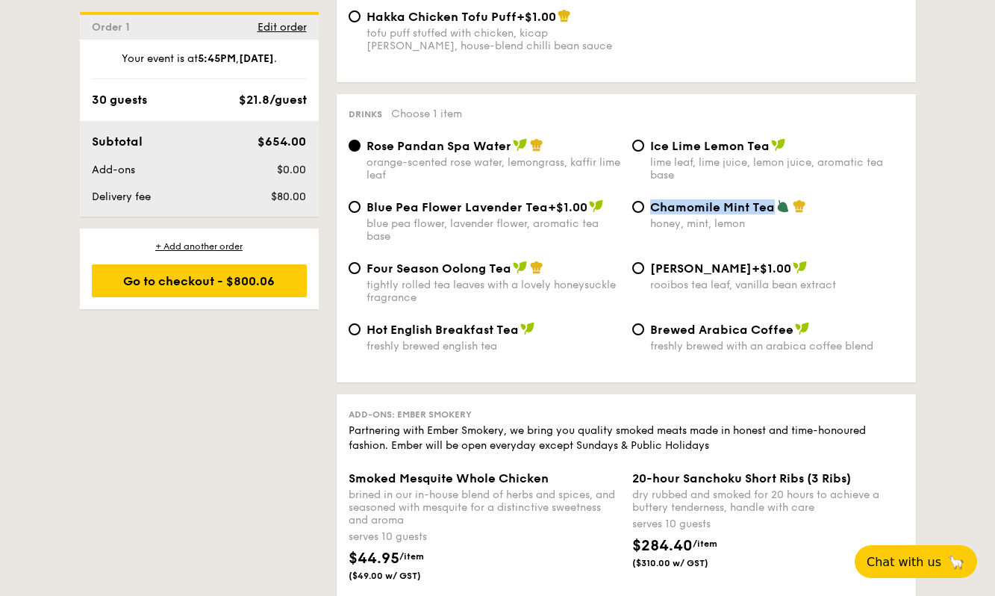
drag, startPoint x: 650, startPoint y: 181, endPoint x: 774, endPoint y: 185, distance: 123.3
click at [774, 199] on div "Chamomile Mint Tea" at bounding box center [777, 206] width 254 height 15
copy span "Chamomile Mint Tea"
click at [640, 201] on input "Chamomile Mint Tea honey, mint, lemon" at bounding box center [639, 207] width 12 height 12
radio input "true"
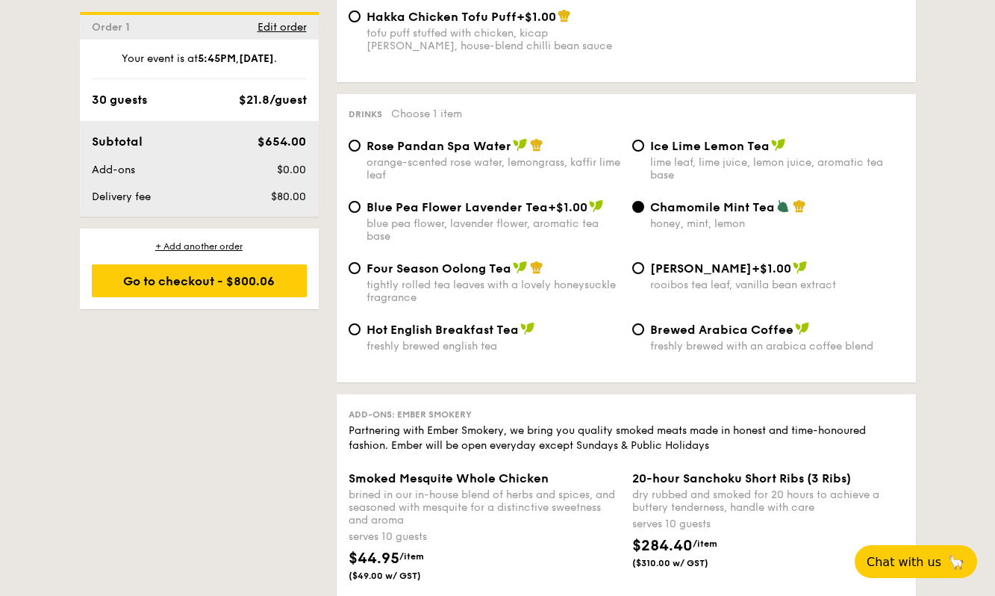
click at [889, 344] on div "Hot English Breakfast Tea freshly brewed english tea Brewed Arabica Coffee fres…" at bounding box center [627, 346] width 568 height 49
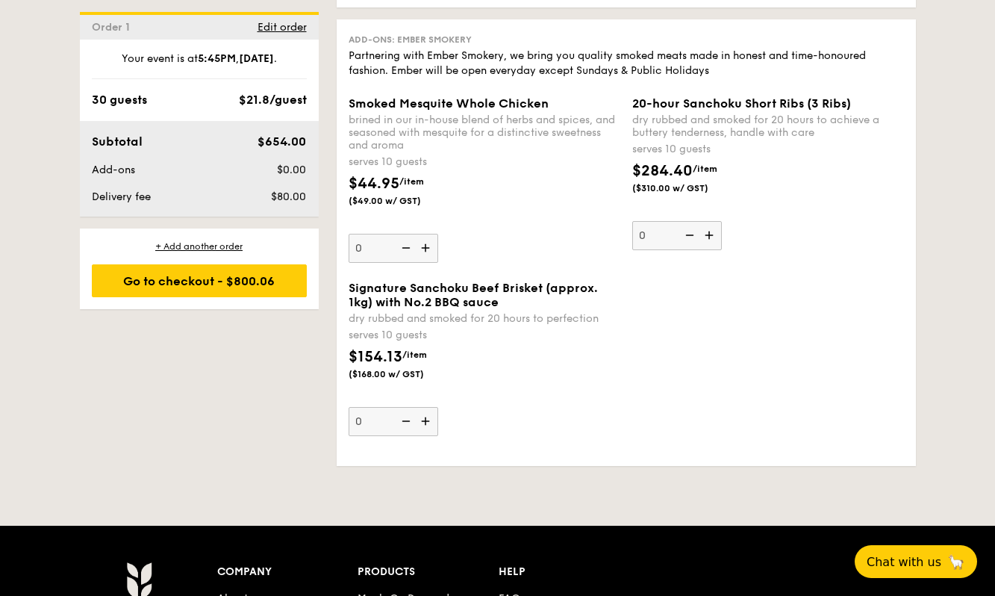
scroll to position [3211, 0]
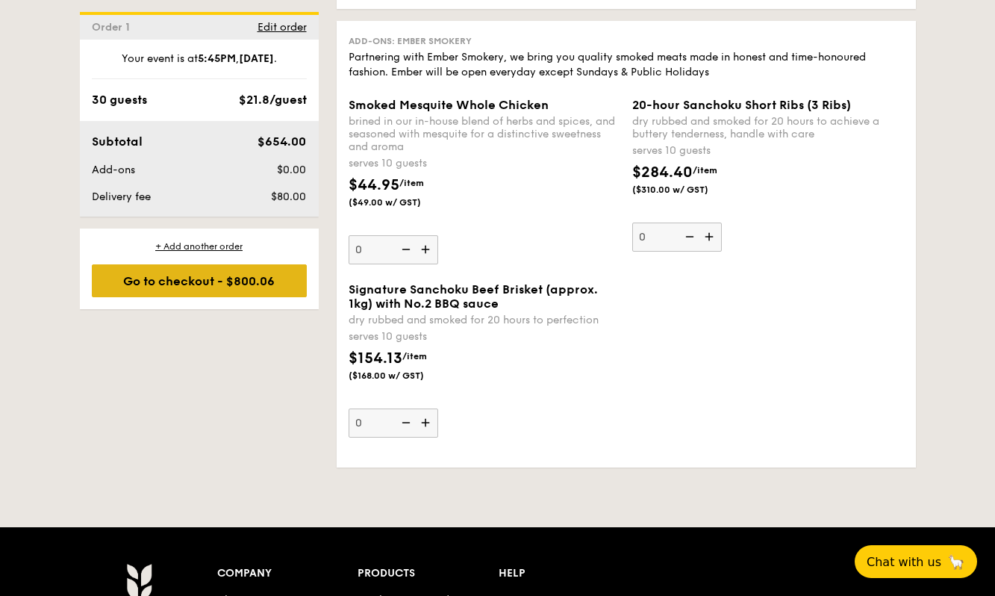
click at [255, 279] on div "Go to checkout - $800.06" at bounding box center [199, 280] width 215 height 33
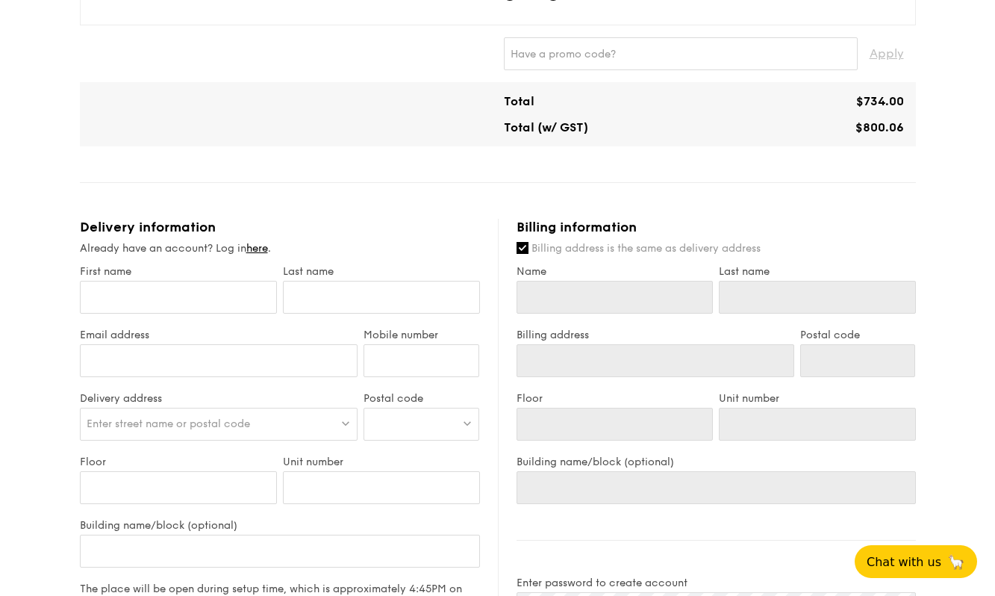
scroll to position [672, 0]
